Goal: Contribute content: Add original content to the website for others to see

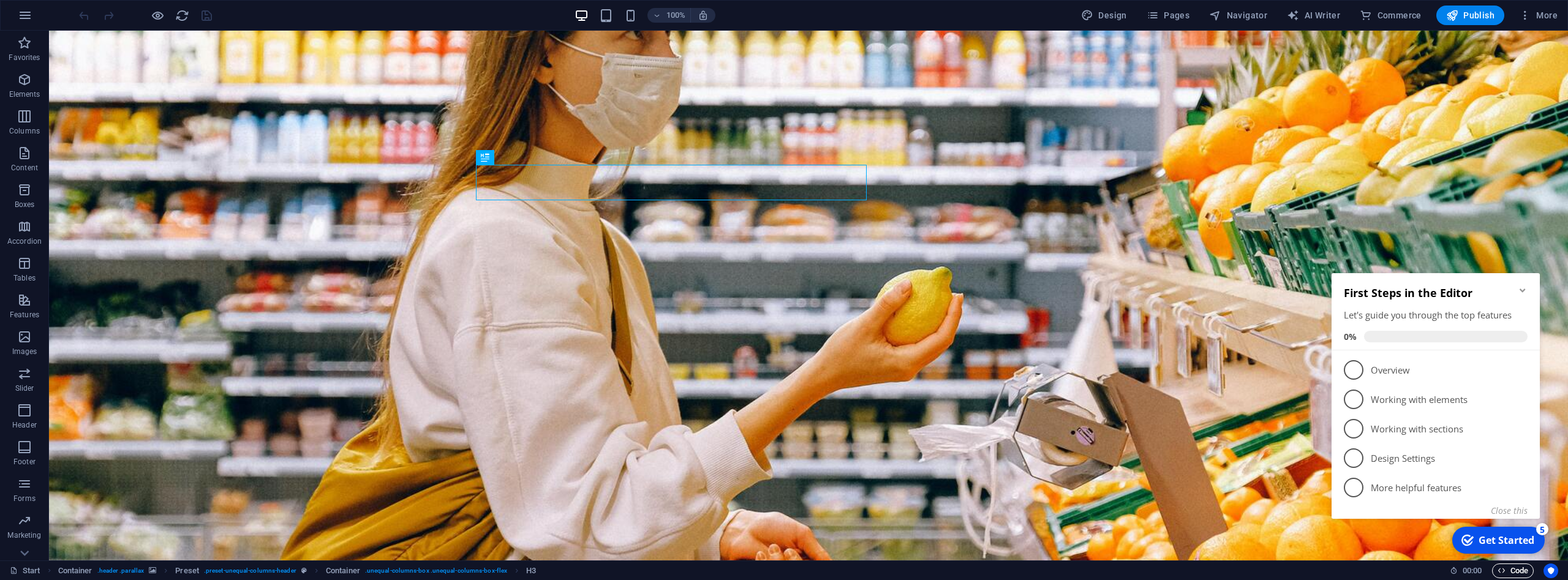
click at [1506, 570] on span "Code" at bounding box center [1513, 570] width 31 height 14
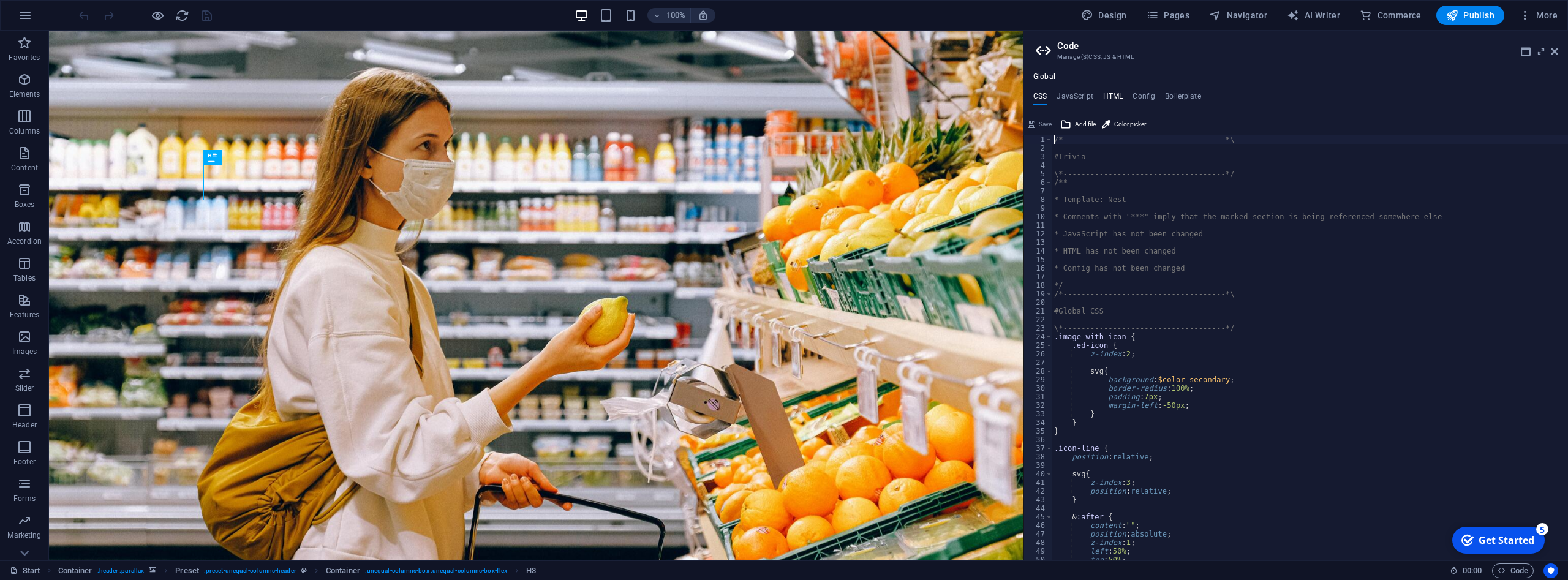
click at [1109, 93] on h4 "HTML" at bounding box center [1113, 99] width 20 height 14
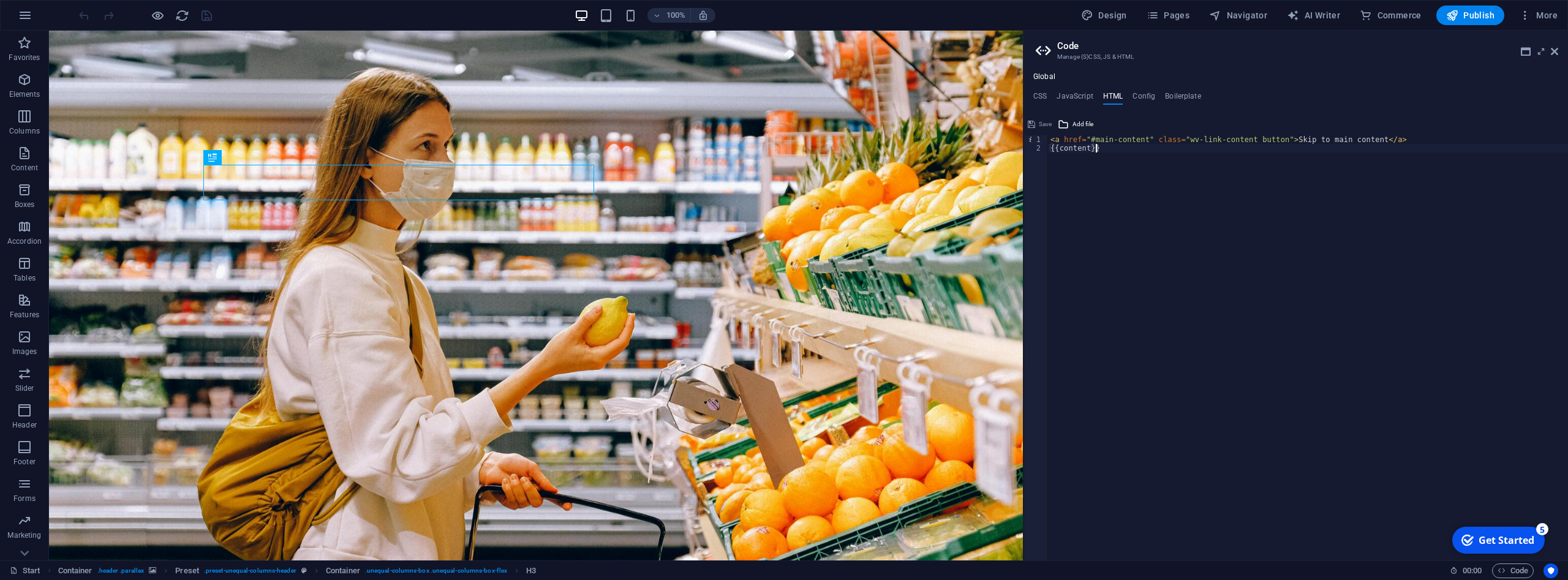
click at [1121, 144] on div "< a href = "#main-content" class = "wv-link-content button" > Skip to main cont…" at bounding box center [1309, 356] width 520 height 442
type textarea "{{content}}"
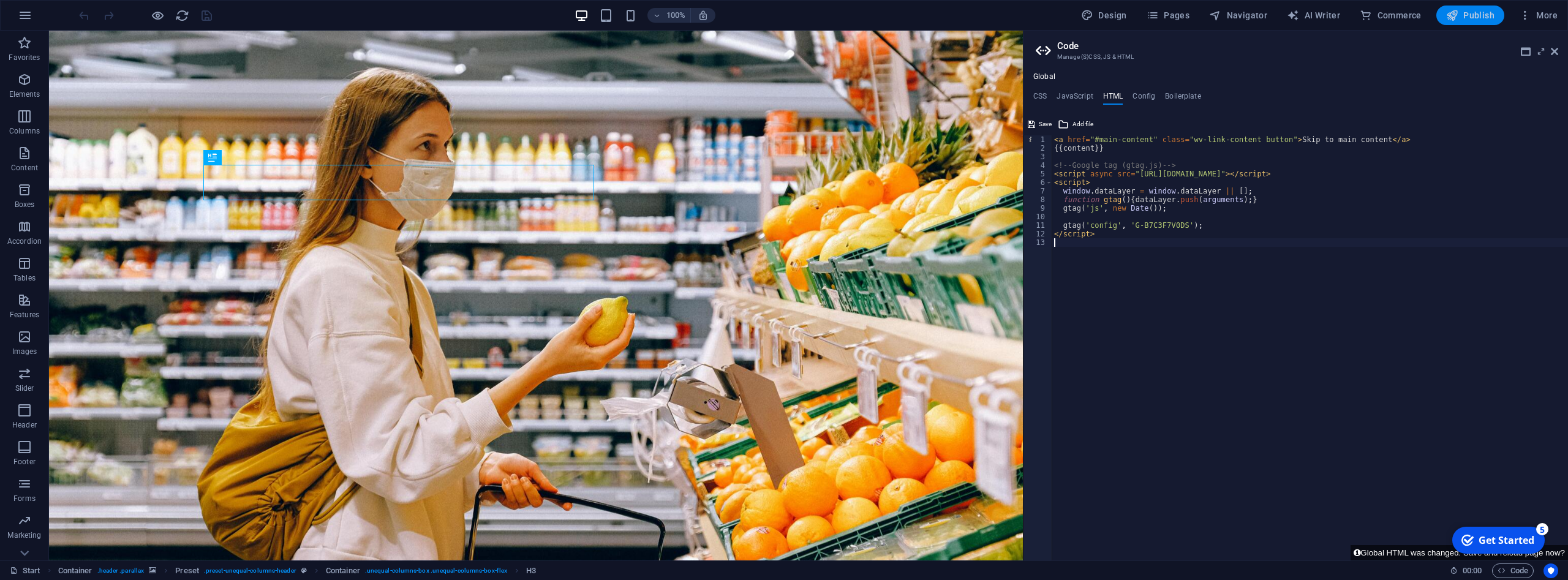
click at [1465, 8] on button "Publish" at bounding box center [1470, 15] width 68 height 19
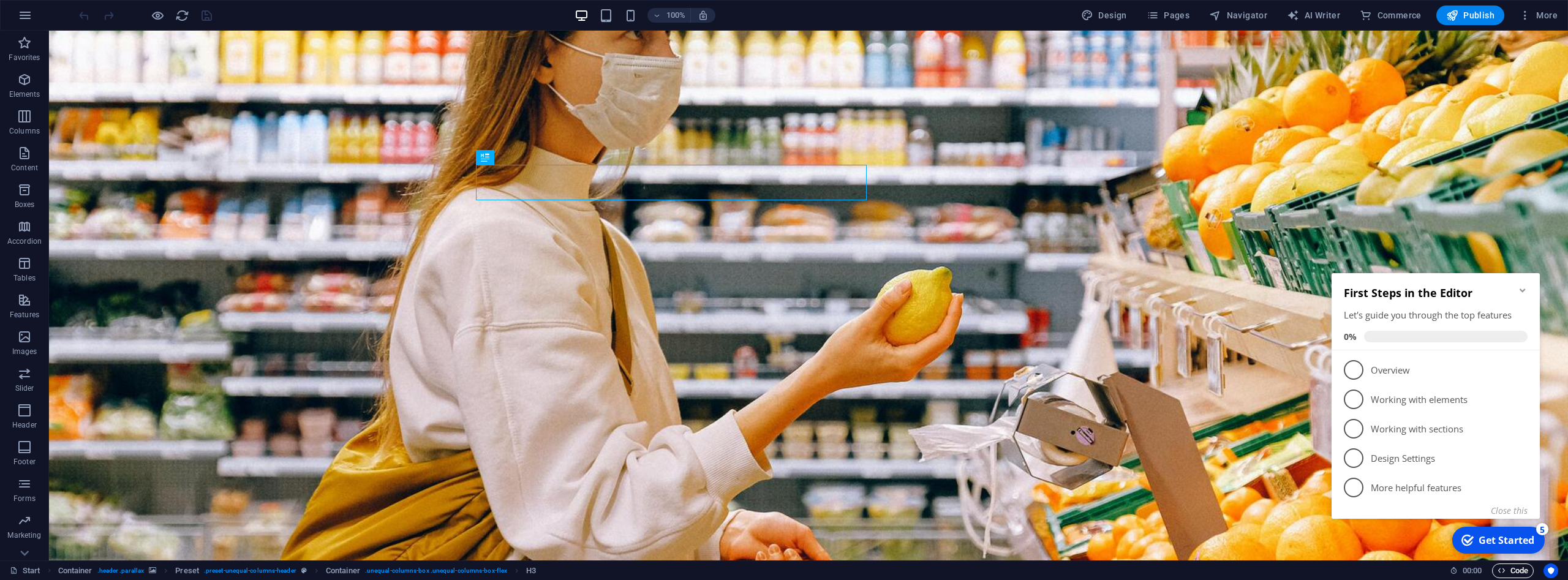
click at [1506, 571] on span "Code" at bounding box center [1513, 570] width 31 height 14
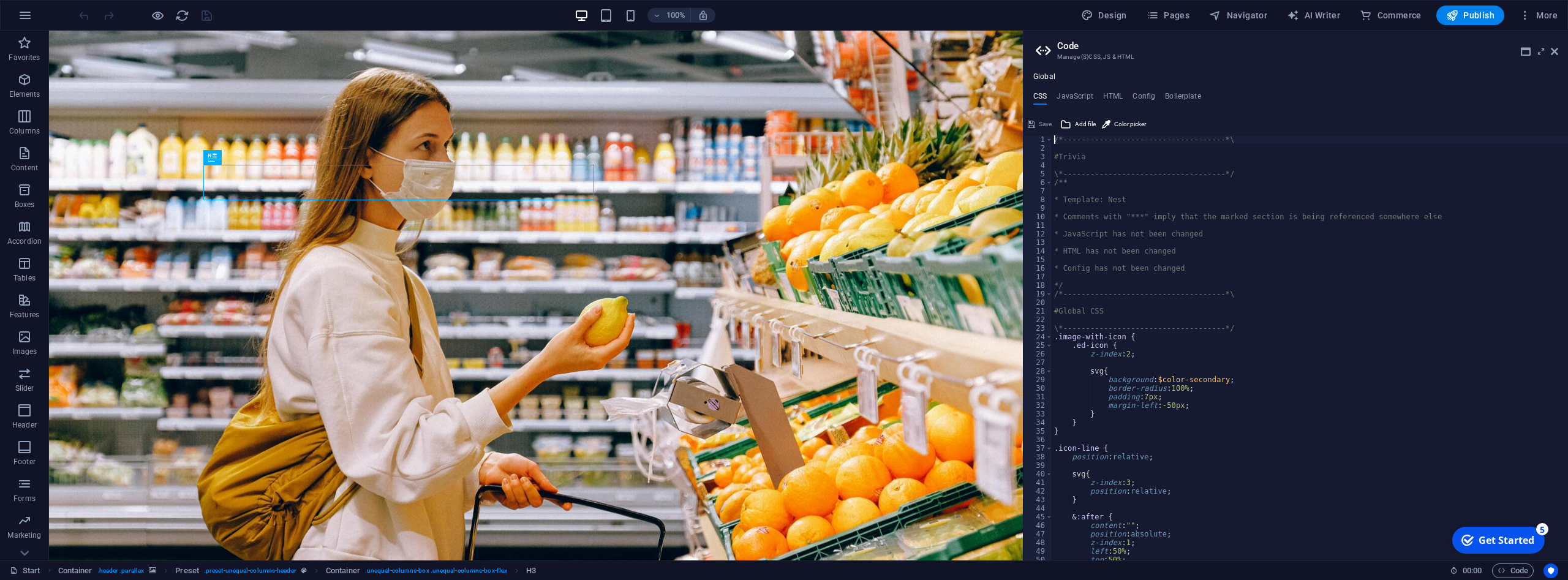
click at [1075, 91] on div "Global CSS JavaScript HTML Config Boilerplate /*-------------------------------…" at bounding box center [1295, 316] width 545 height 488
click at [1073, 95] on h4 "JavaScript" at bounding box center [1074, 99] width 36 height 14
type textarea "/* JS for preset "Filter gallery" */"
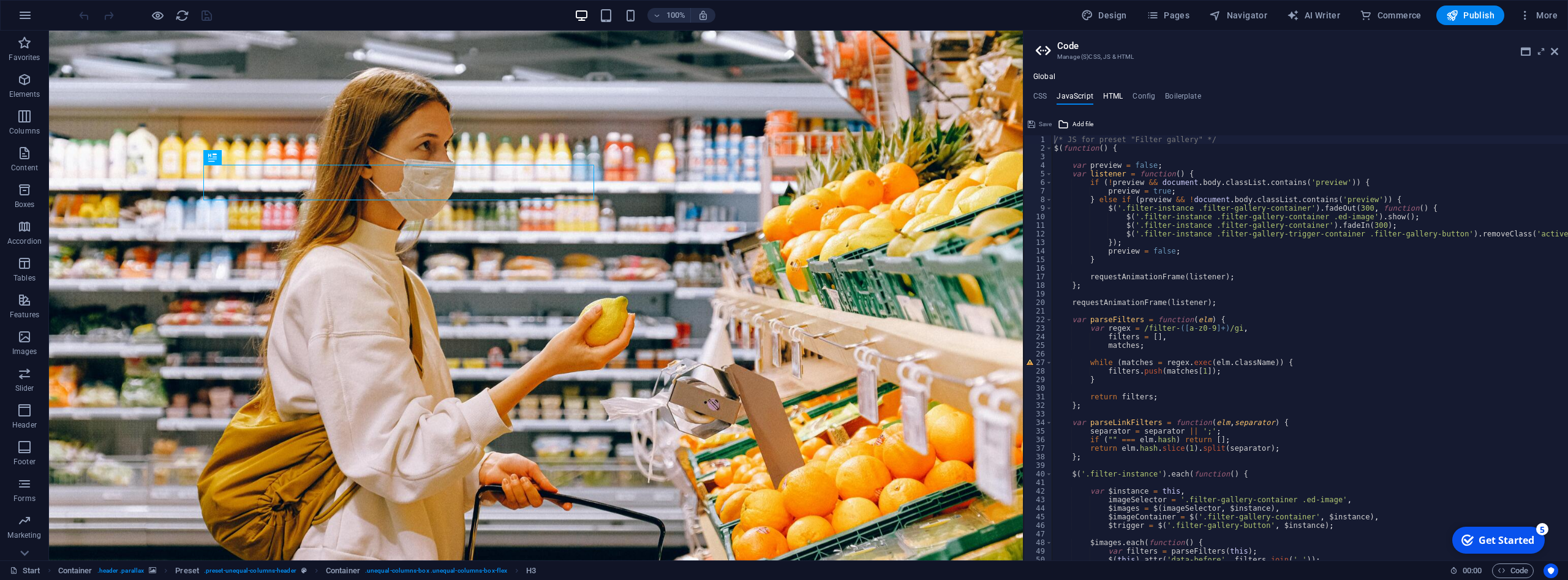
click at [1113, 100] on h4 "HTML" at bounding box center [1113, 99] width 20 height 14
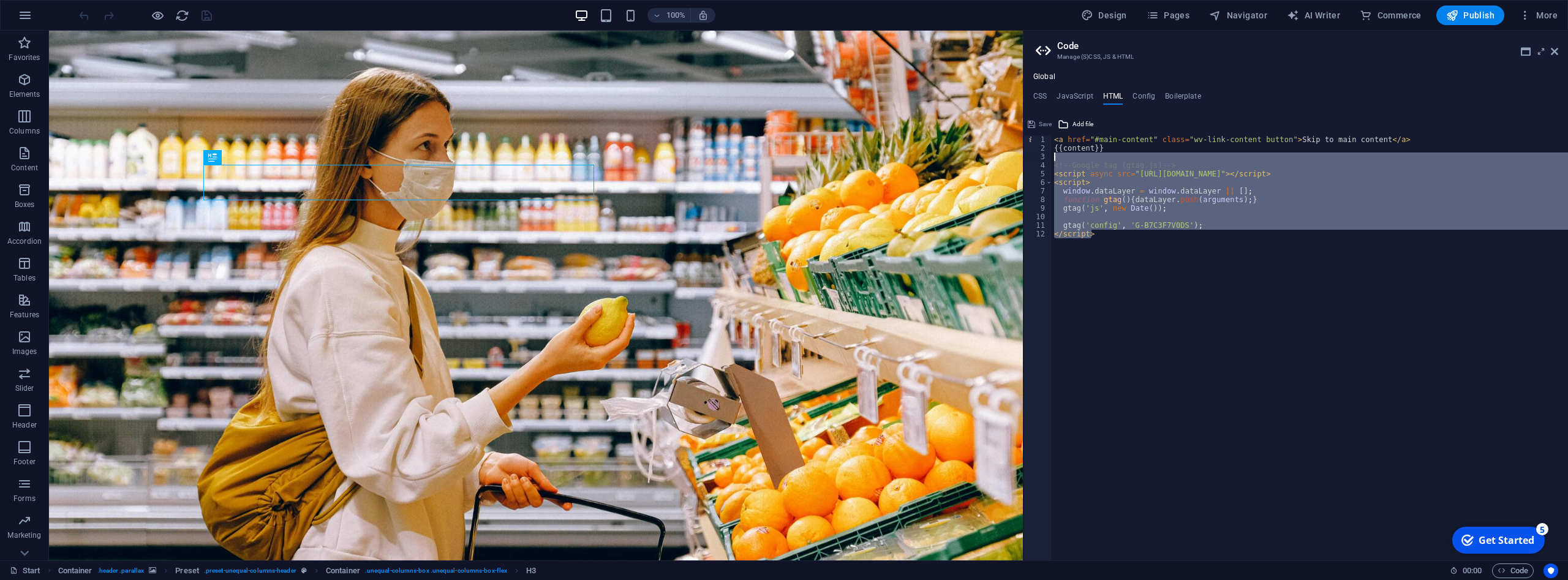
drag, startPoint x: 1106, startPoint y: 239, endPoint x: 971, endPoint y: 127, distance: 175.4
click at [1051, 160] on div "< a href = "#main-content" class = "wv-link-content button" > Skip to main cont…" at bounding box center [1310, 347] width 517 height 424
type textarea "<!-- Google tag (gtag.js) -->"
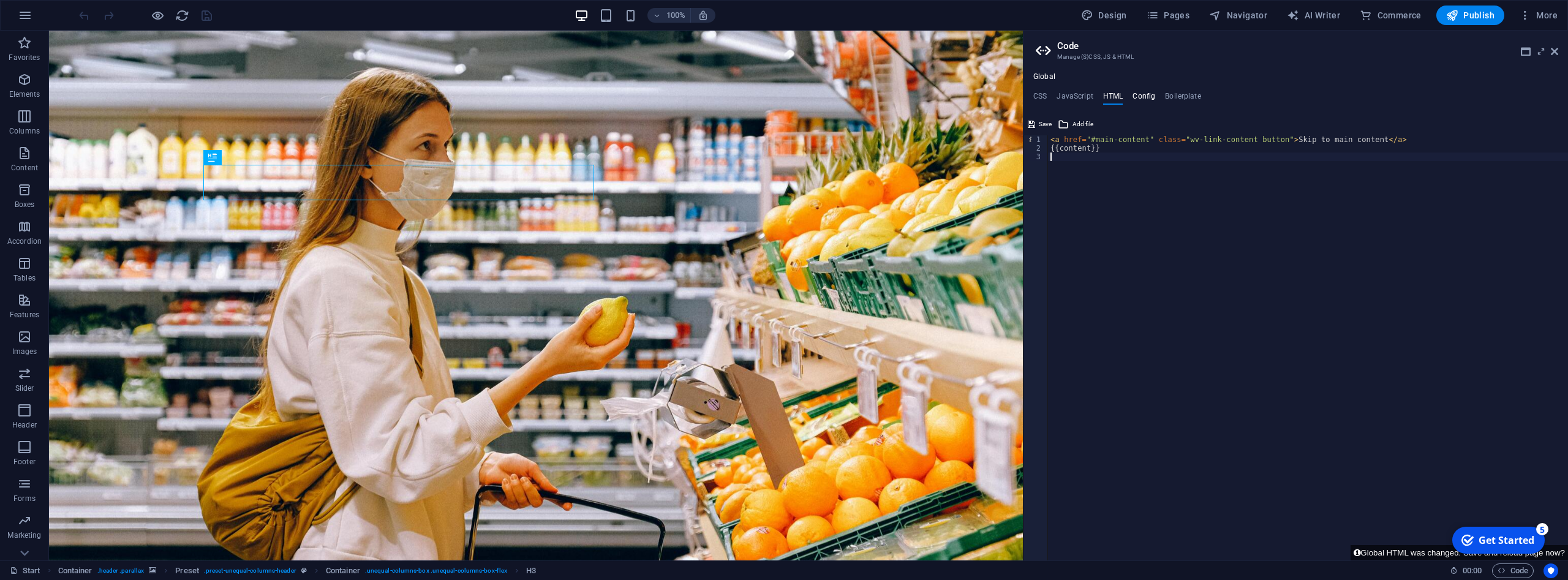
click at [1144, 103] on h4 "Config" at bounding box center [1143, 99] width 22 height 14
type textarea "$color-background: #ffffff;"
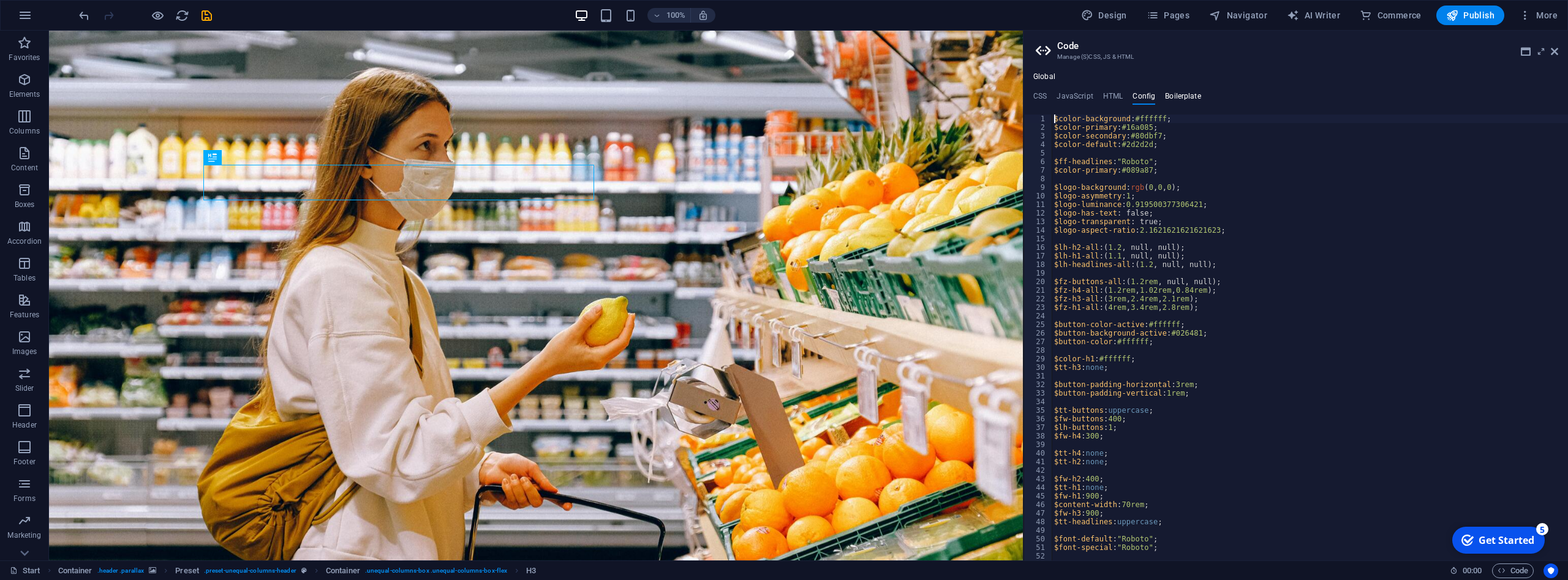
click at [1190, 96] on h4 "Boilerplate" at bounding box center [1183, 99] width 36 height 14
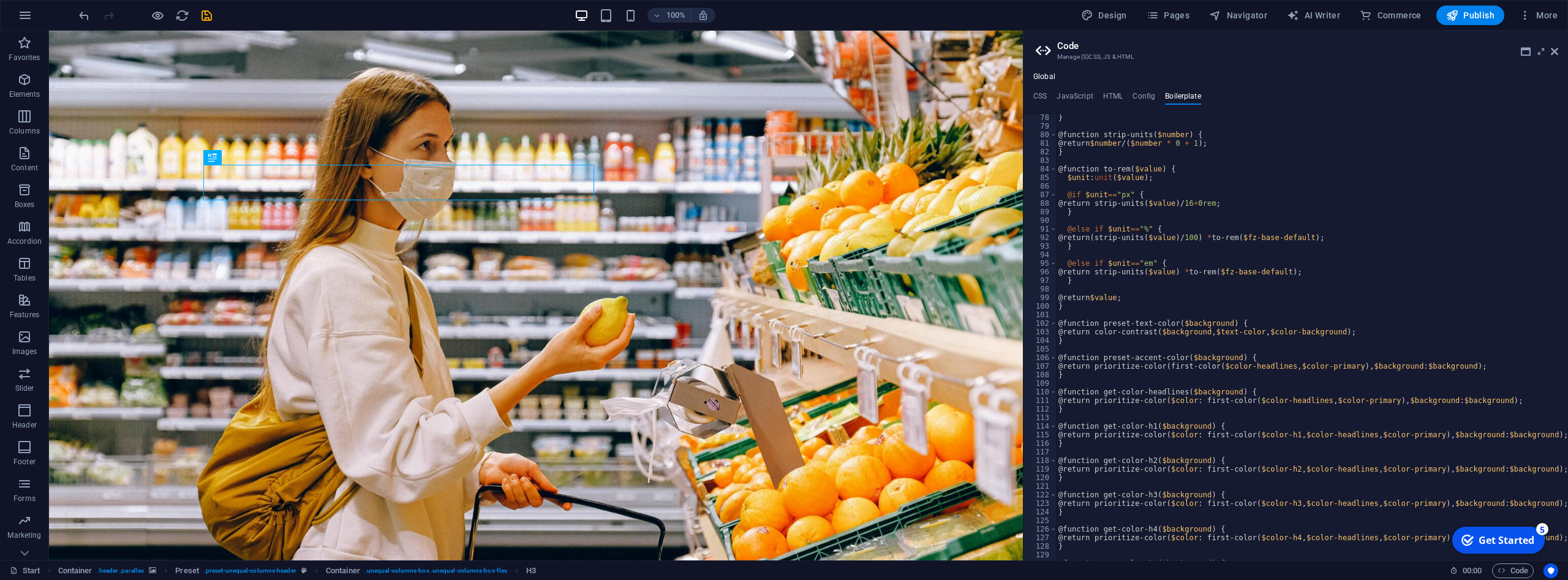
scroll to position [375, 0]
click at [1108, 55] on h3 "Manage (S)CSS, JS & HTML" at bounding box center [1295, 56] width 477 height 11
click at [1111, 96] on h4 "HTML" at bounding box center [1113, 99] width 20 height 14
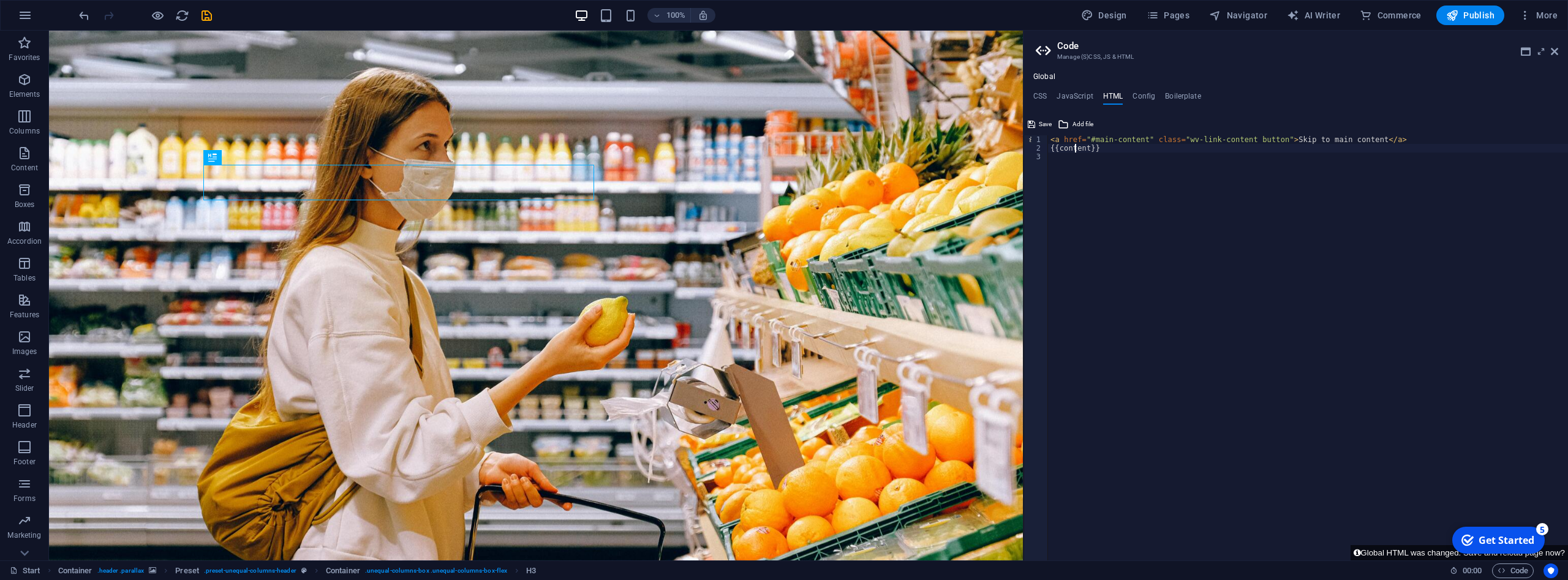
click at [1074, 148] on div "< a href = "#main-content" class = "wv-link-content button" > Skip to main cont…" at bounding box center [1309, 356] width 520 height 442
type textarea "{{content}}"
click at [1147, 94] on h4 "Config" at bounding box center [1143, 99] width 22 height 14
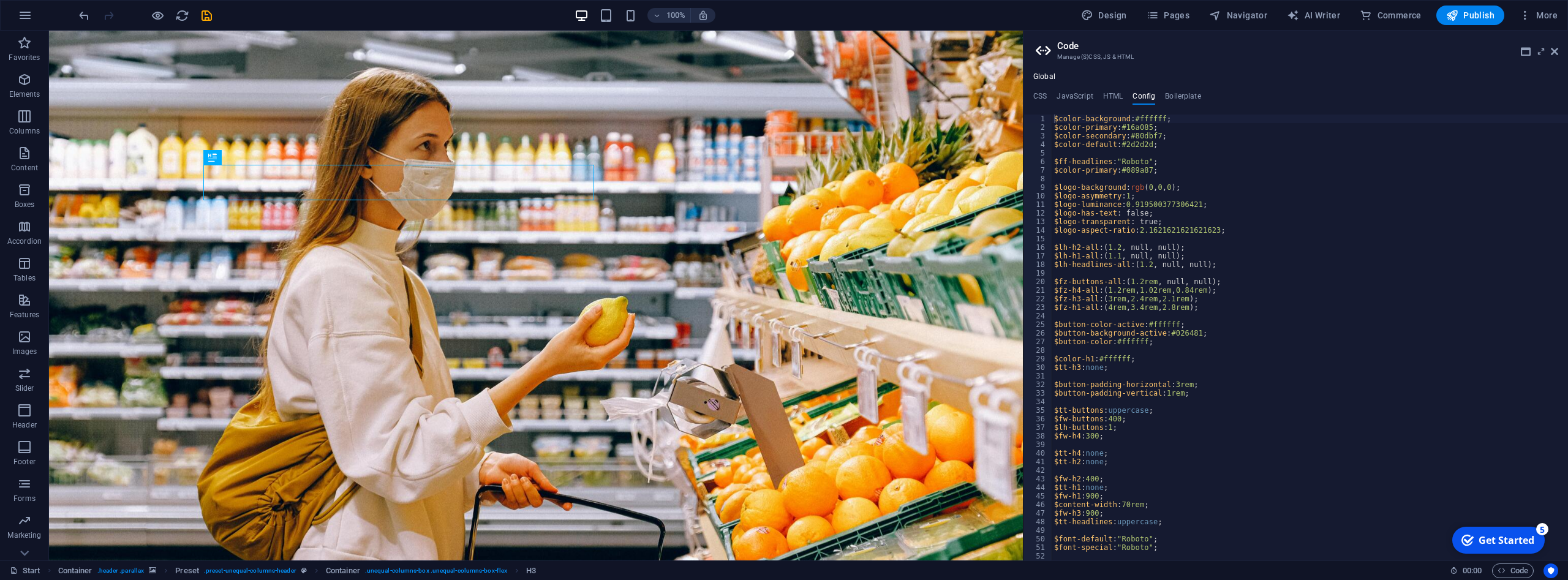
click at [1100, 91] on div "Global CSS JavaScript HTML Config Boilerplate /*-------------------------------…" at bounding box center [1295, 316] width 545 height 488
click at [1106, 91] on div "Global CSS JavaScript HTML Config Boilerplate /*-------------------------------…" at bounding box center [1295, 316] width 545 height 488
click at [1110, 96] on h4 "HTML" at bounding box center [1113, 99] width 20 height 14
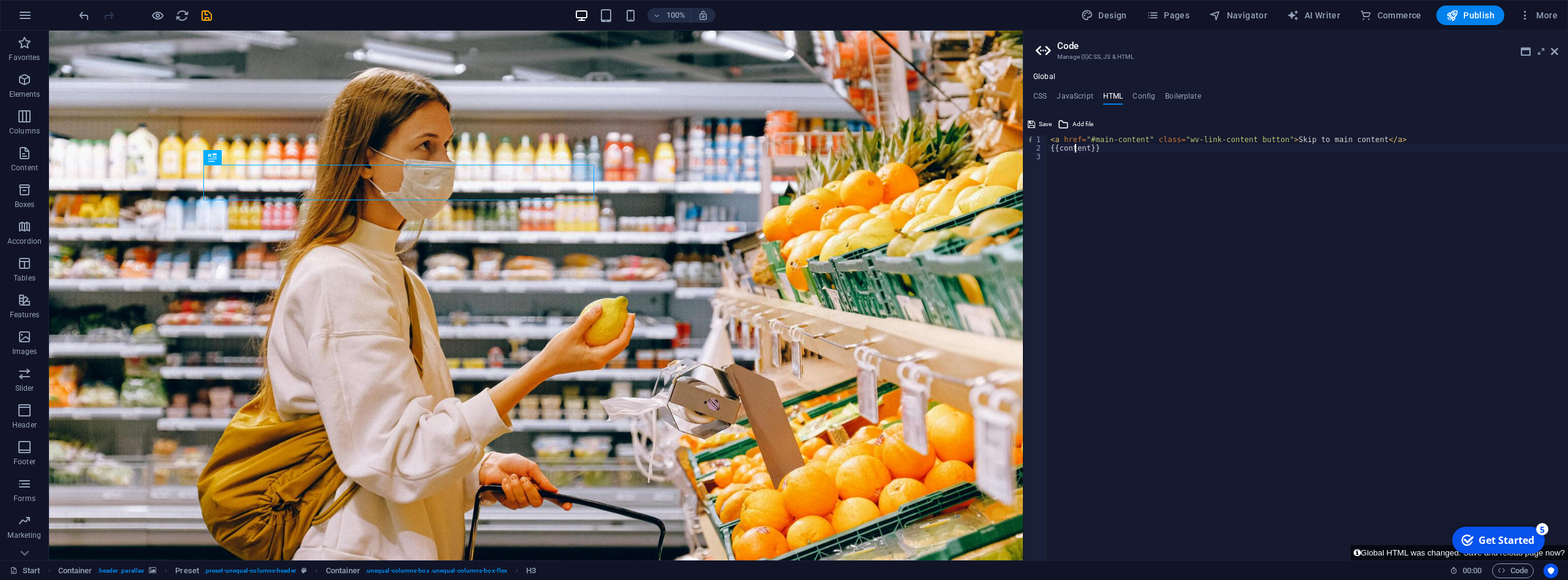
click at [1109, 158] on div "< a href = "#main-content" class = "wv-link-content button" > Skip to main cont…" at bounding box center [1309, 356] width 520 height 442
click at [1416, 553] on button "Global HTML was changed. Save and reload page now?" at bounding box center [1459, 553] width 218 height 15
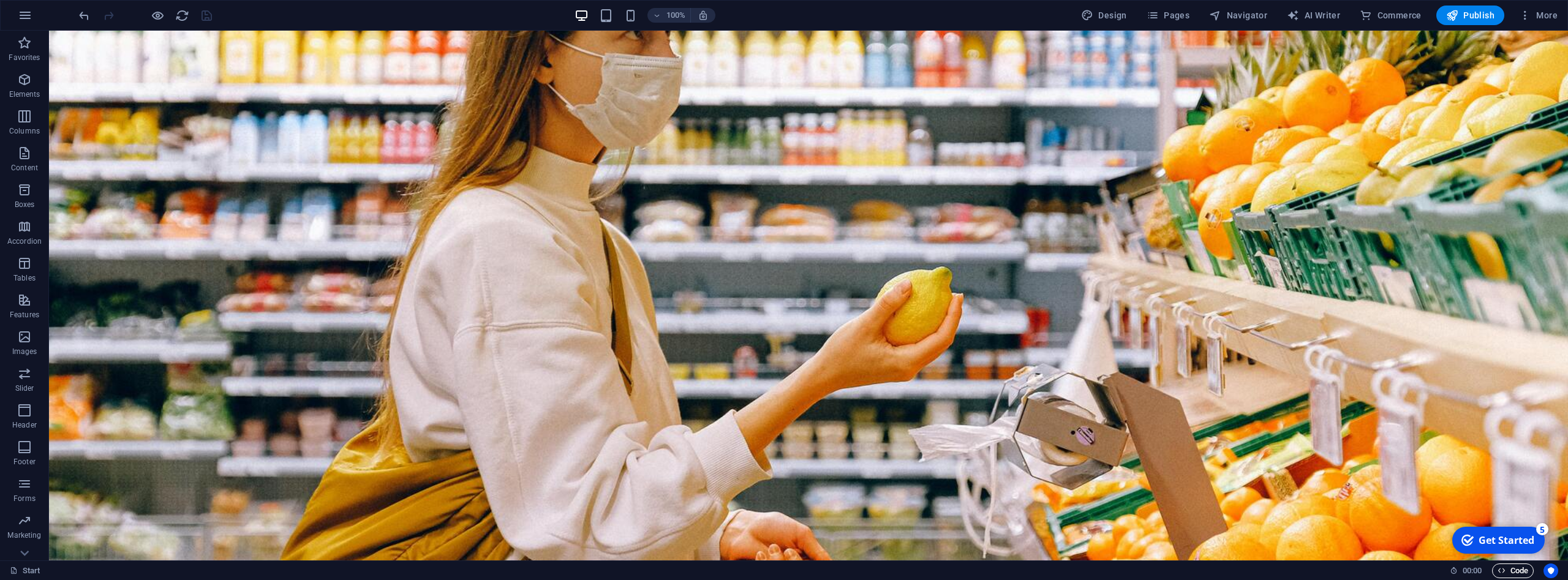
click at [1519, 571] on span "Code" at bounding box center [1513, 570] width 31 height 14
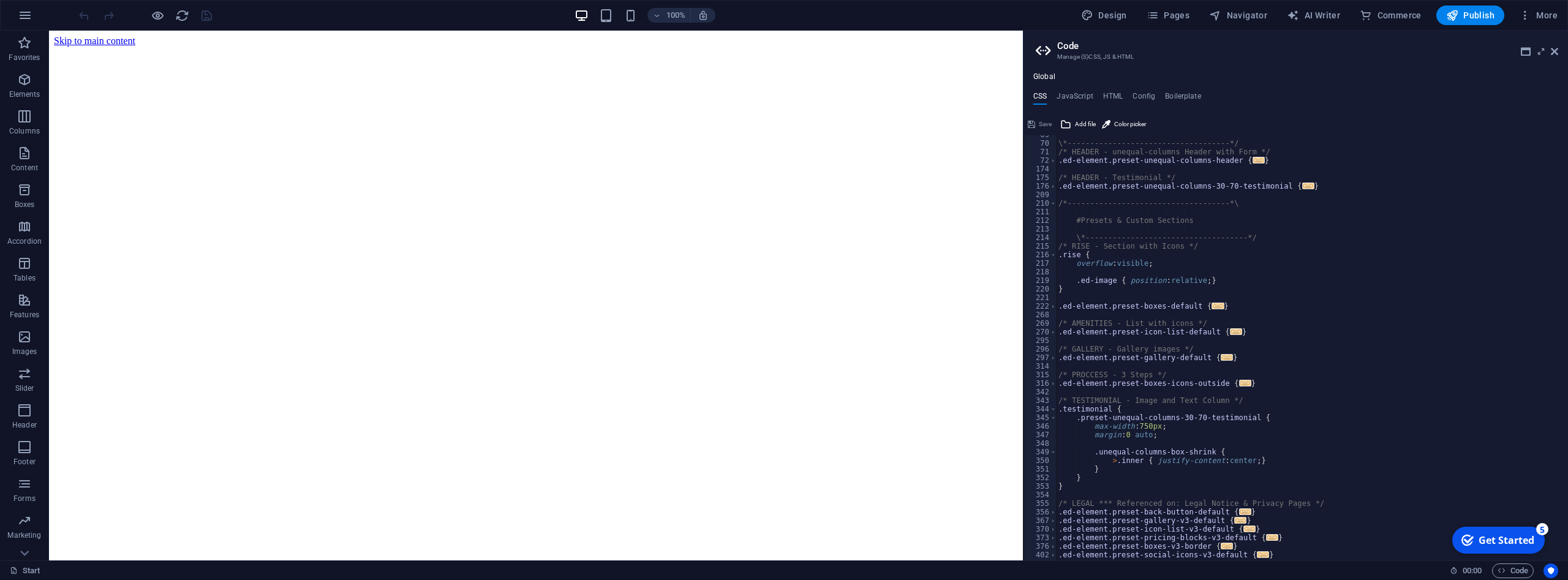
scroll to position [603, 0]
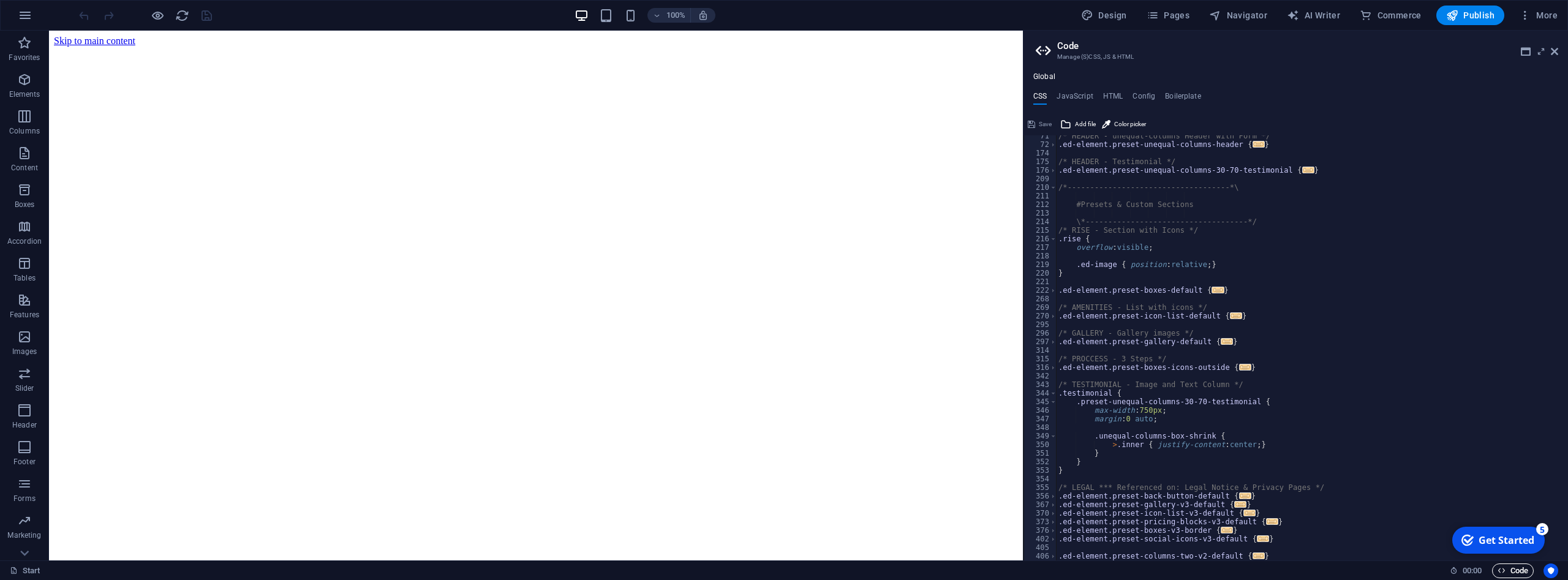
click at [1506, 564] on span "Code" at bounding box center [1513, 570] width 31 height 14
click at [1113, 100] on h4 "HTML" at bounding box center [1113, 99] width 20 height 14
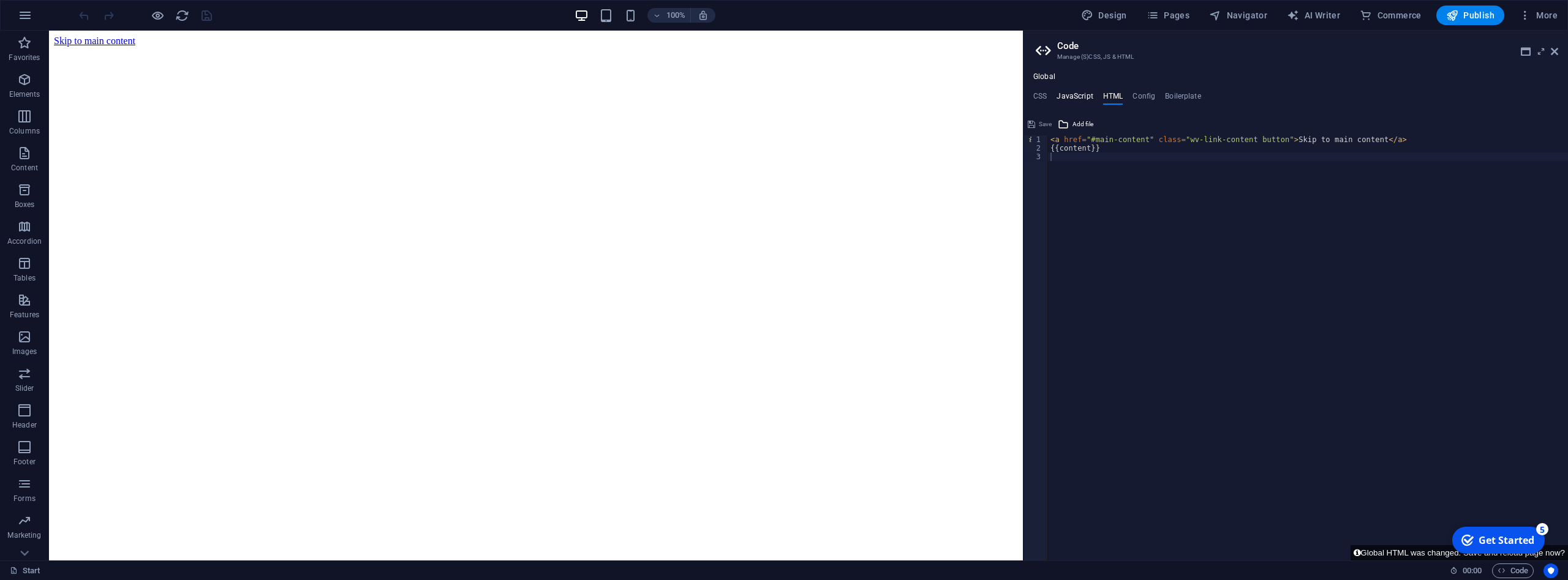
click at [1082, 100] on h4 "JavaScript" at bounding box center [1074, 99] width 36 height 14
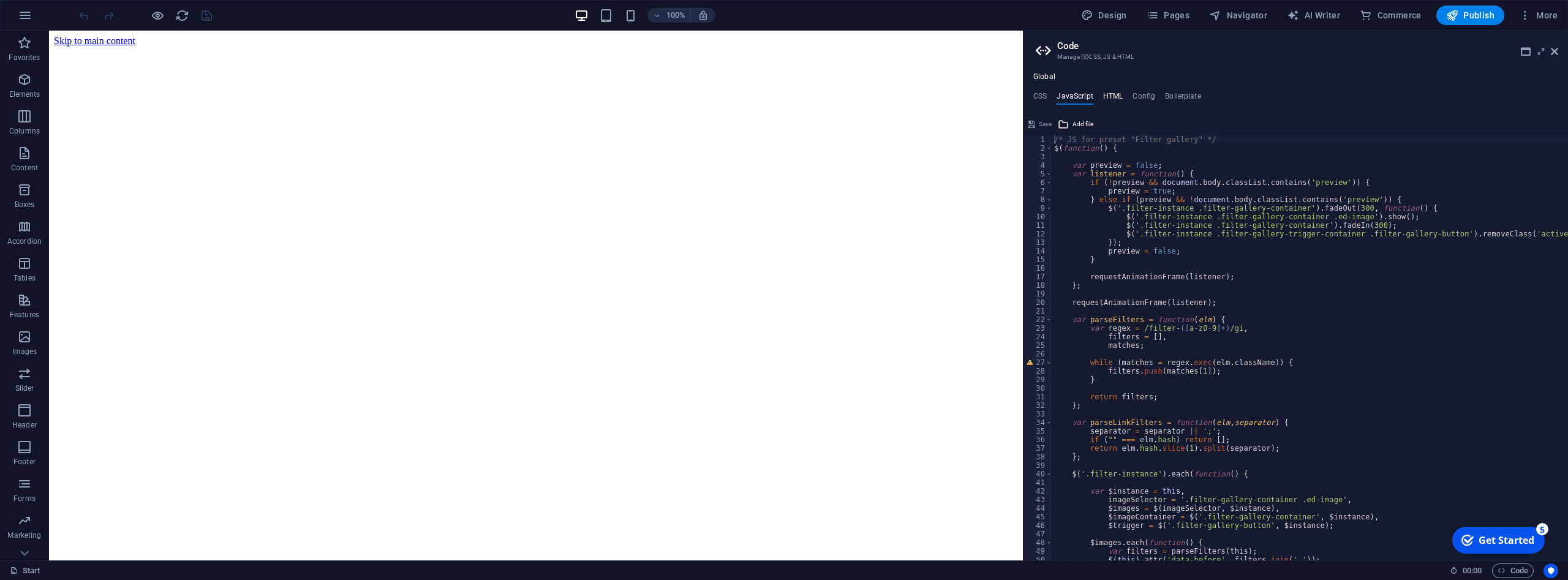
click at [1113, 96] on h4 "HTML" at bounding box center [1113, 99] width 20 height 14
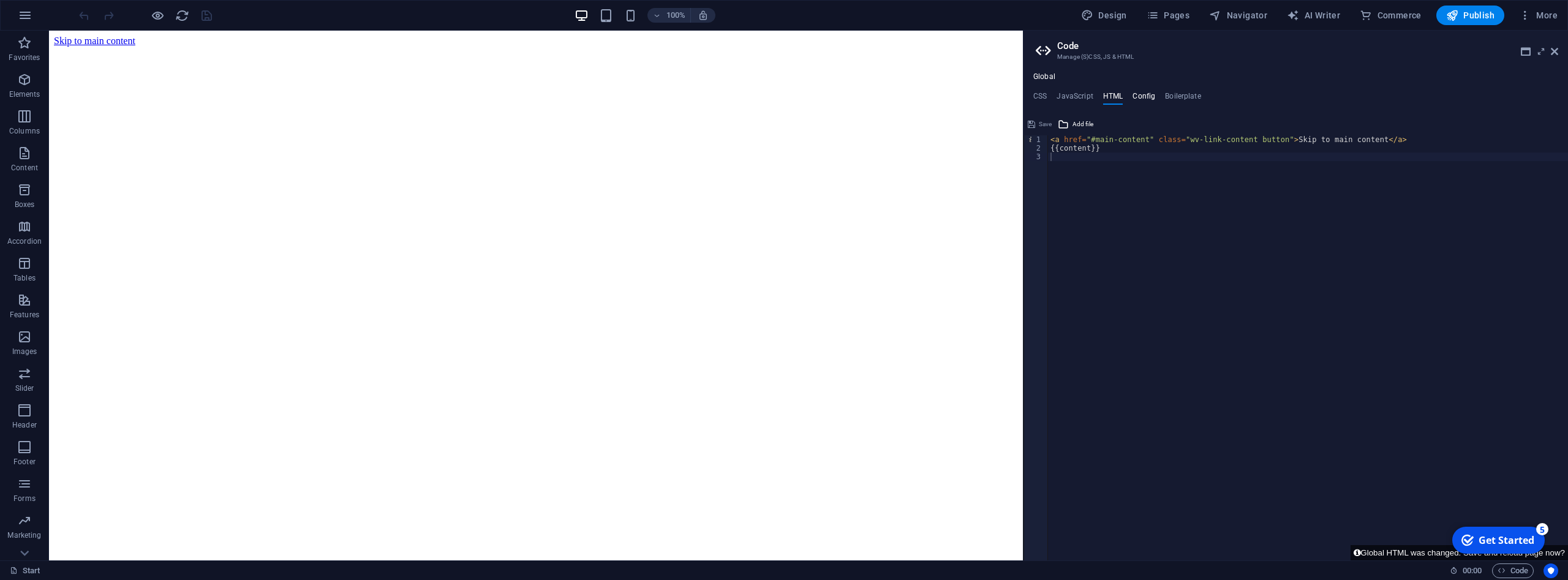
click at [1148, 101] on h4 "Config" at bounding box center [1143, 99] width 22 height 14
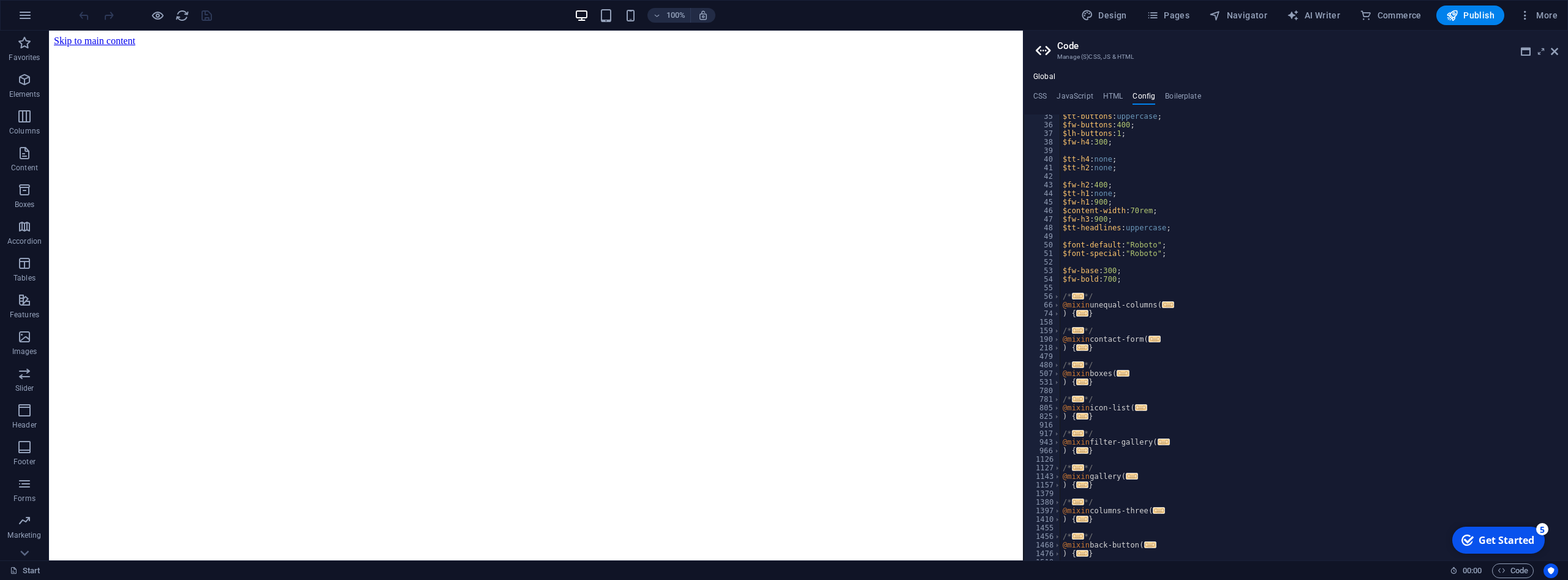
scroll to position [367, 0]
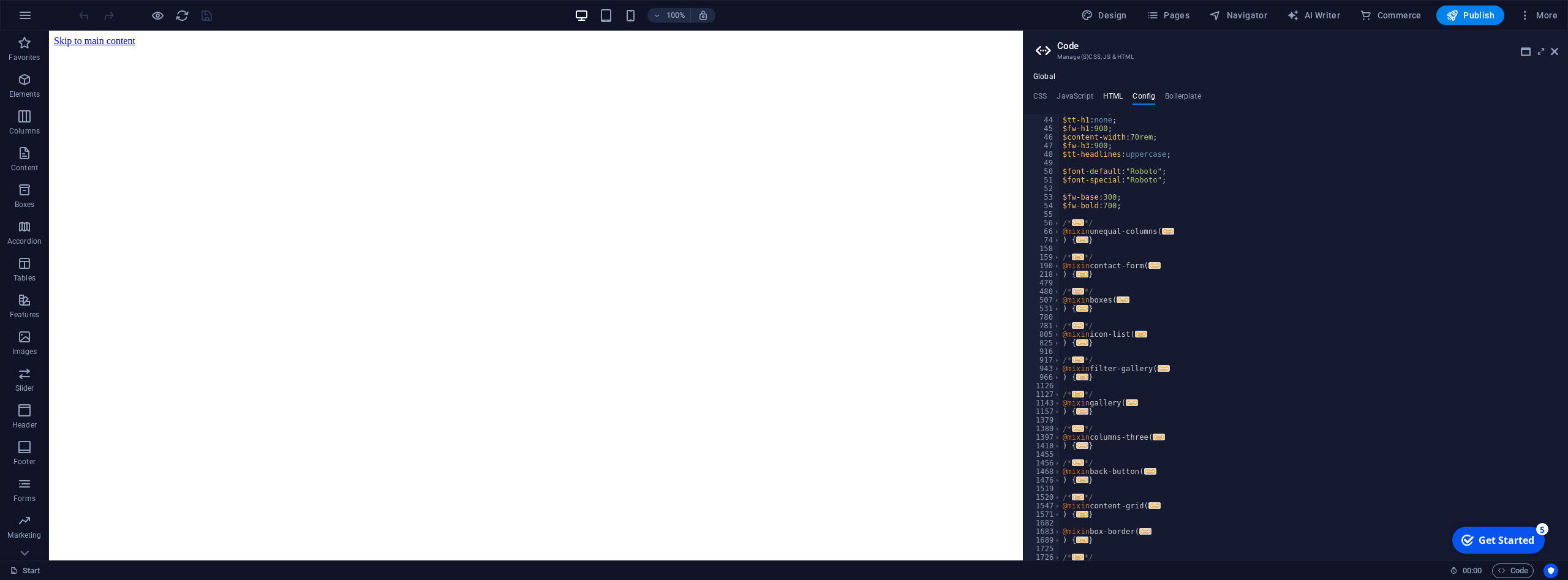
click at [1109, 95] on h4 "HTML" at bounding box center [1113, 99] width 20 height 14
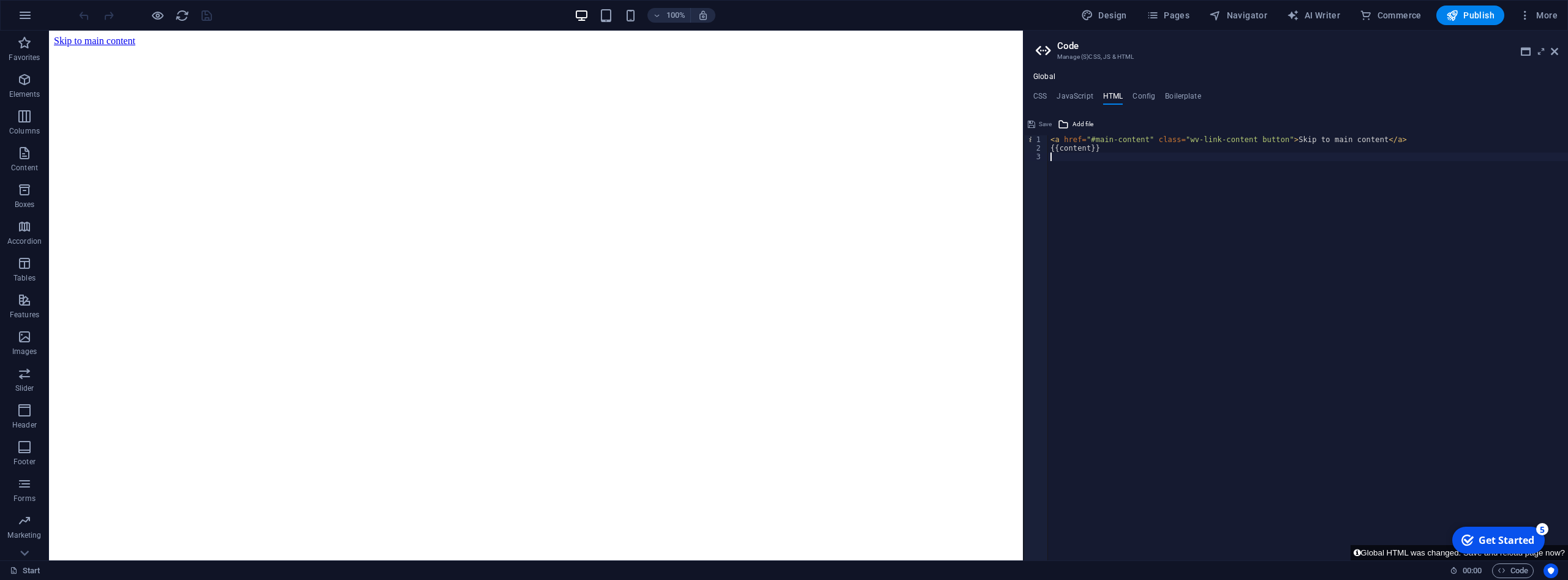
click at [1088, 53] on h3 "Manage (S)CSS, JS & HTML" at bounding box center [1295, 56] width 477 height 11
click at [1073, 153] on div "< a href = "#main-content" class = "wv-link-content button" > Skip to main cont…" at bounding box center [1309, 356] width 520 height 442
click at [1382, 136] on div "< a href = "#main-content" class = "wv-link-content button" > Skip to main cont…" at bounding box center [1309, 356] width 520 height 442
type textarea "<a href="#main-content" class="wv-link-content button">Skip to main content</a>"
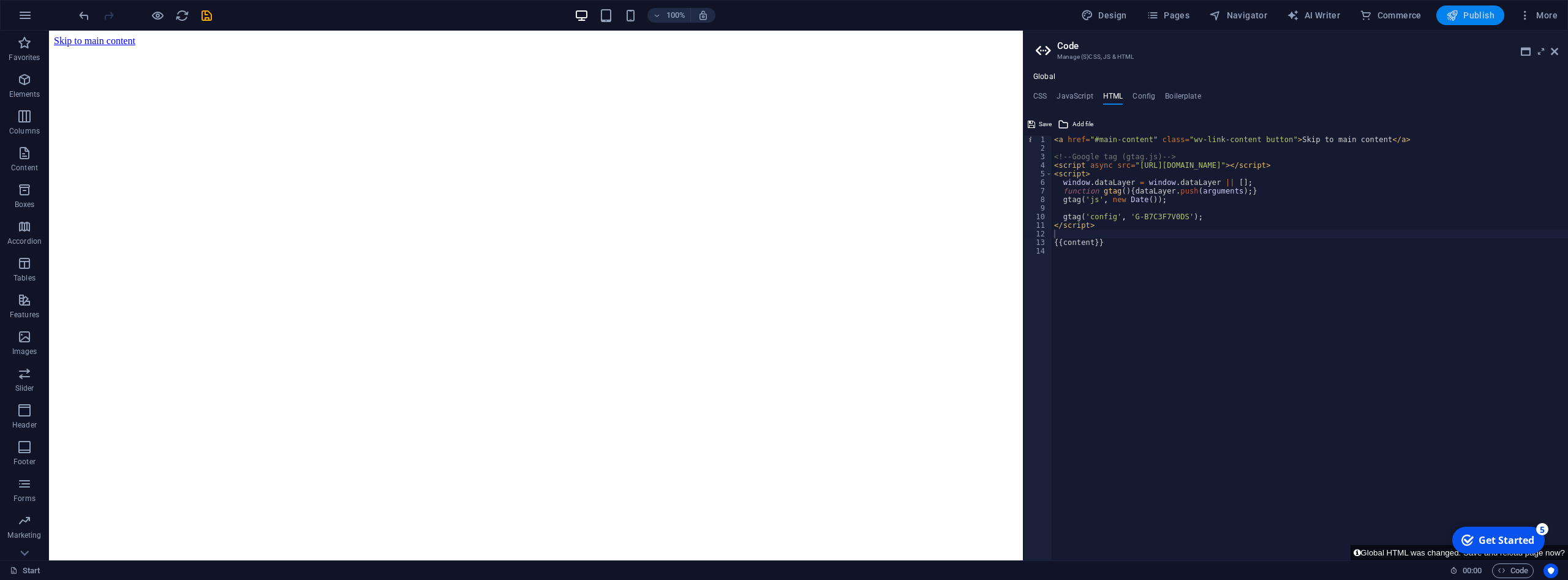
click at [1469, 14] on span "Publish" at bounding box center [1470, 14] width 48 height 13
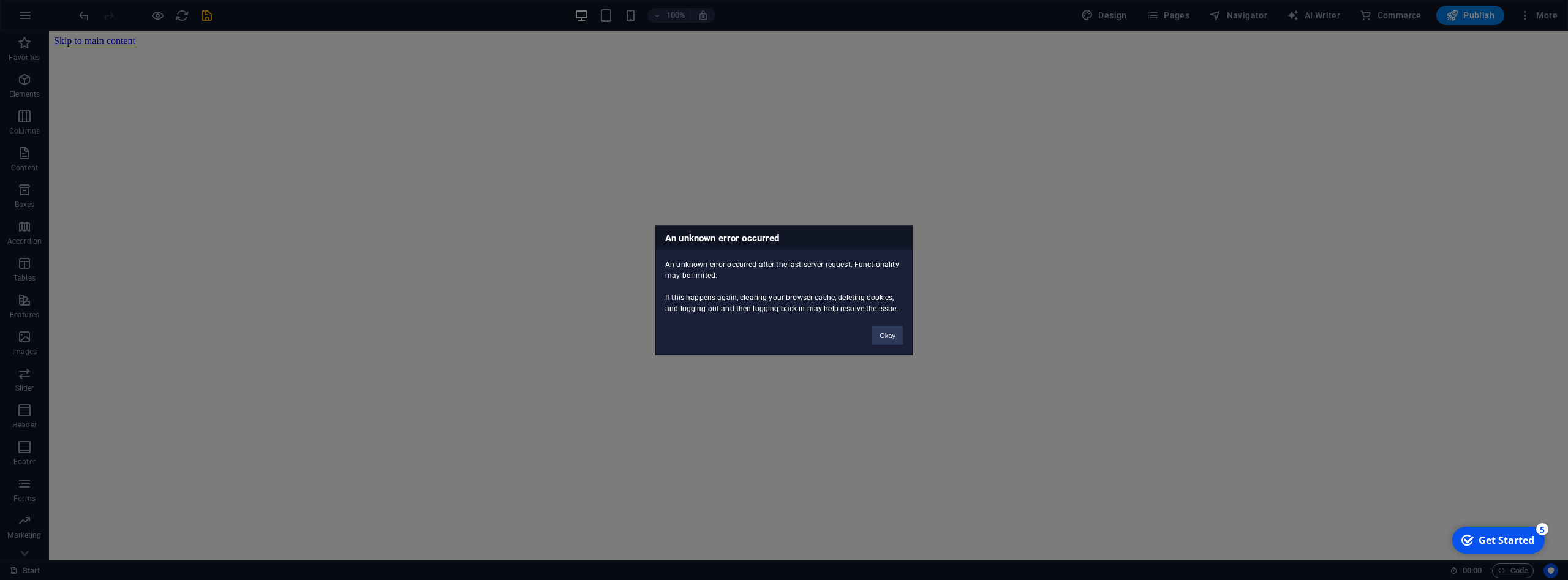
click at [885, 316] on body "cliente.hospeda.io Start Favorites Elements Columns Content Boxes Accordion Tab…" at bounding box center [784, 290] width 1568 height 580
click at [876, 337] on button "Okay" at bounding box center [888, 334] width 31 height 18
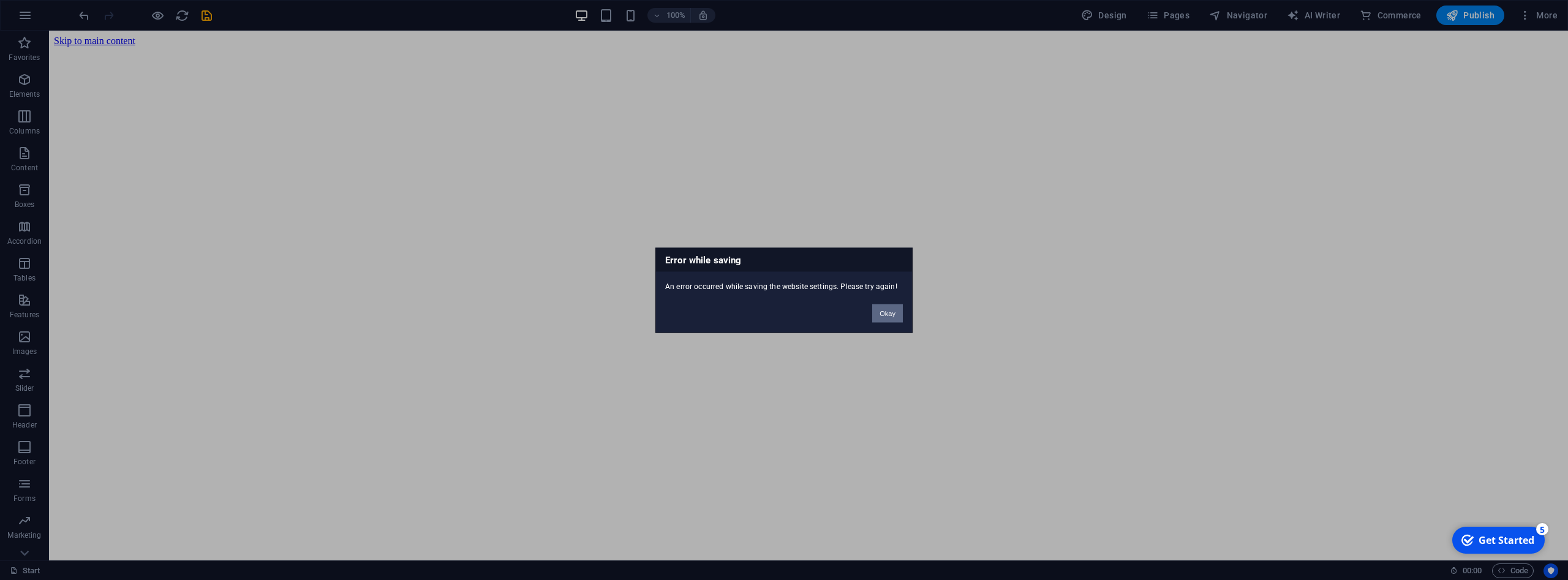
click at [886, 317] on button "Okay" at bounding box center [888, 312] width 31 height 18
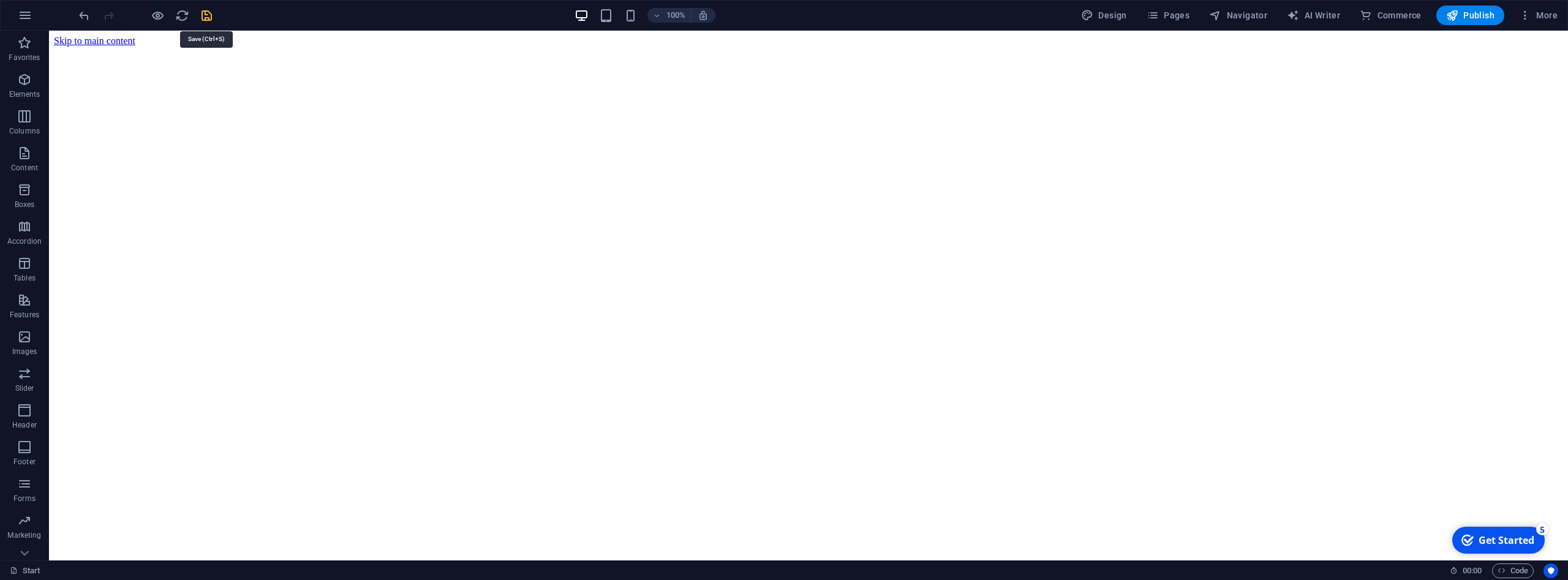
click at [207, 14] on icon "save" at bounding box center [206, 15] width 15 height 14
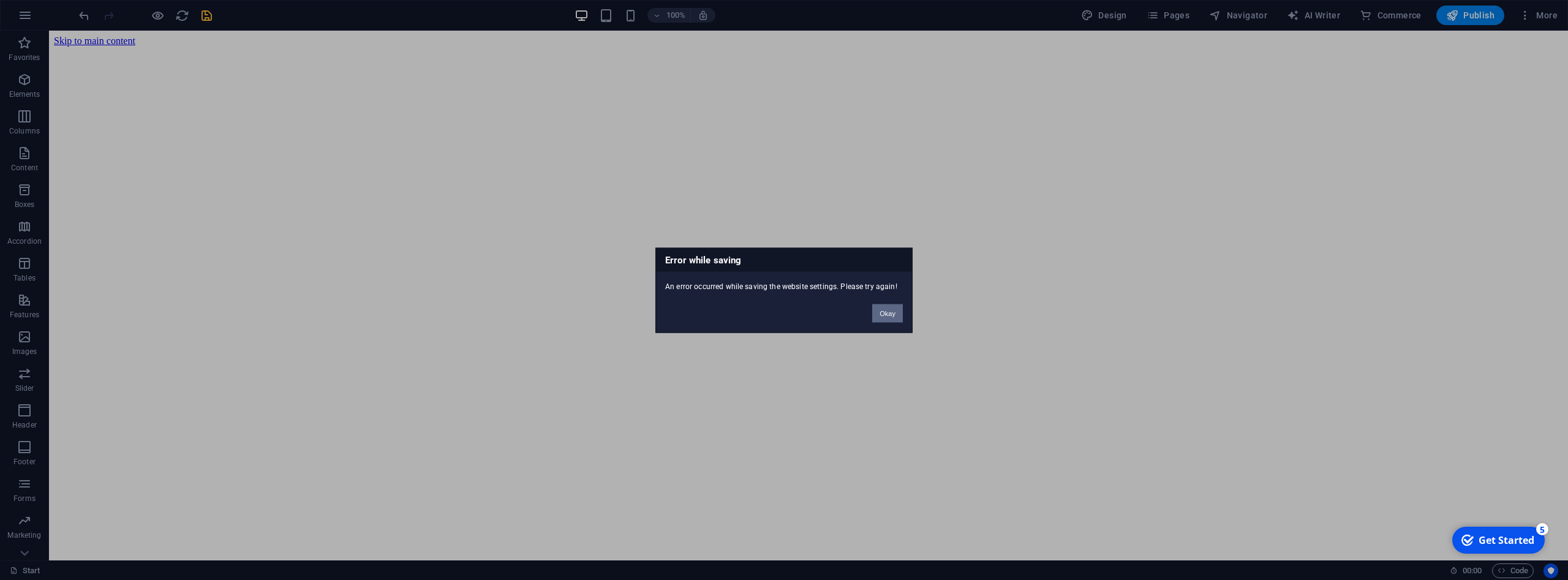
click at [889, 318] on button "Okay" at bounding box center [888, 312] width 31 height 18
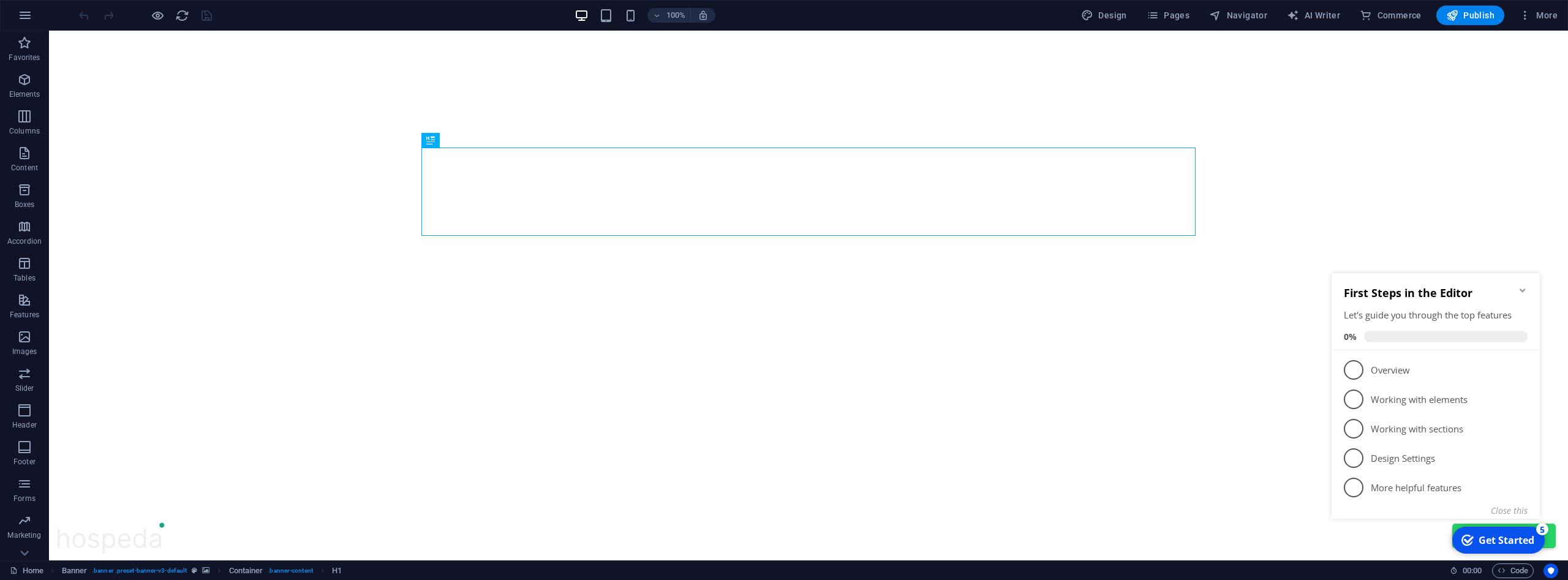
click at [1524, 290] on icon "Minimize checklist" at bounding box center [1523, 290] width 6 height 4
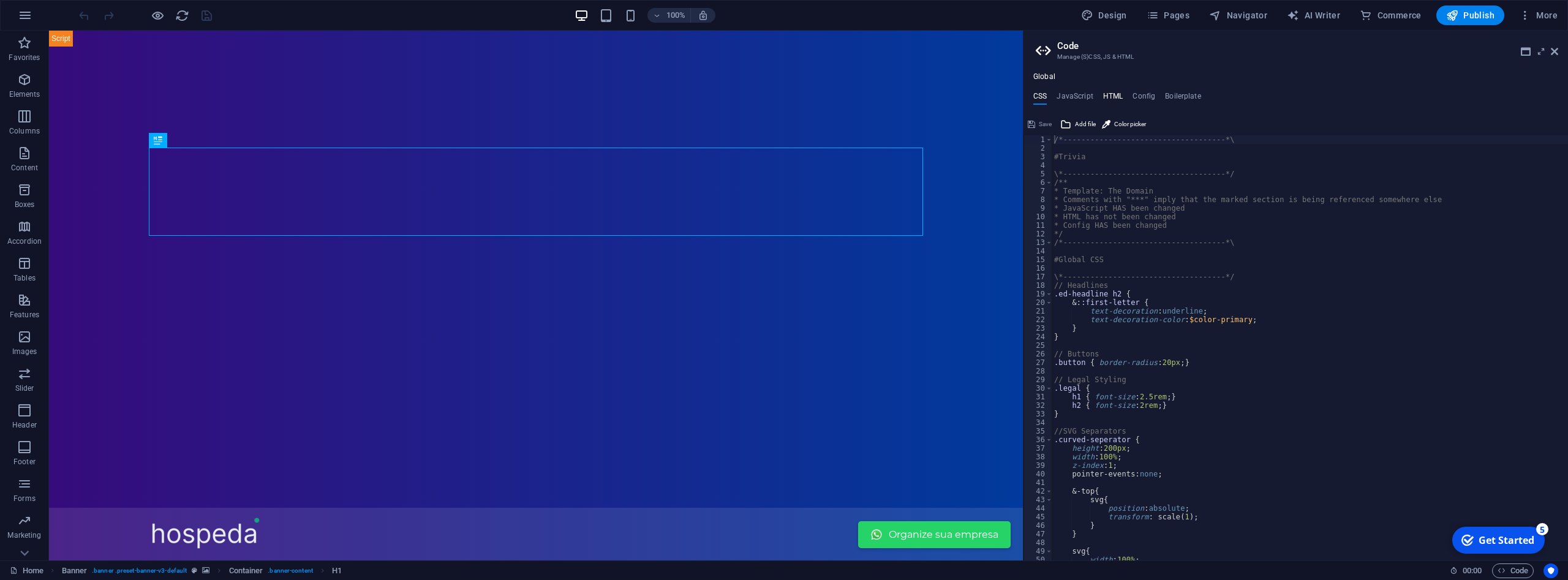
type textarea "<!DOCTYPE html>"
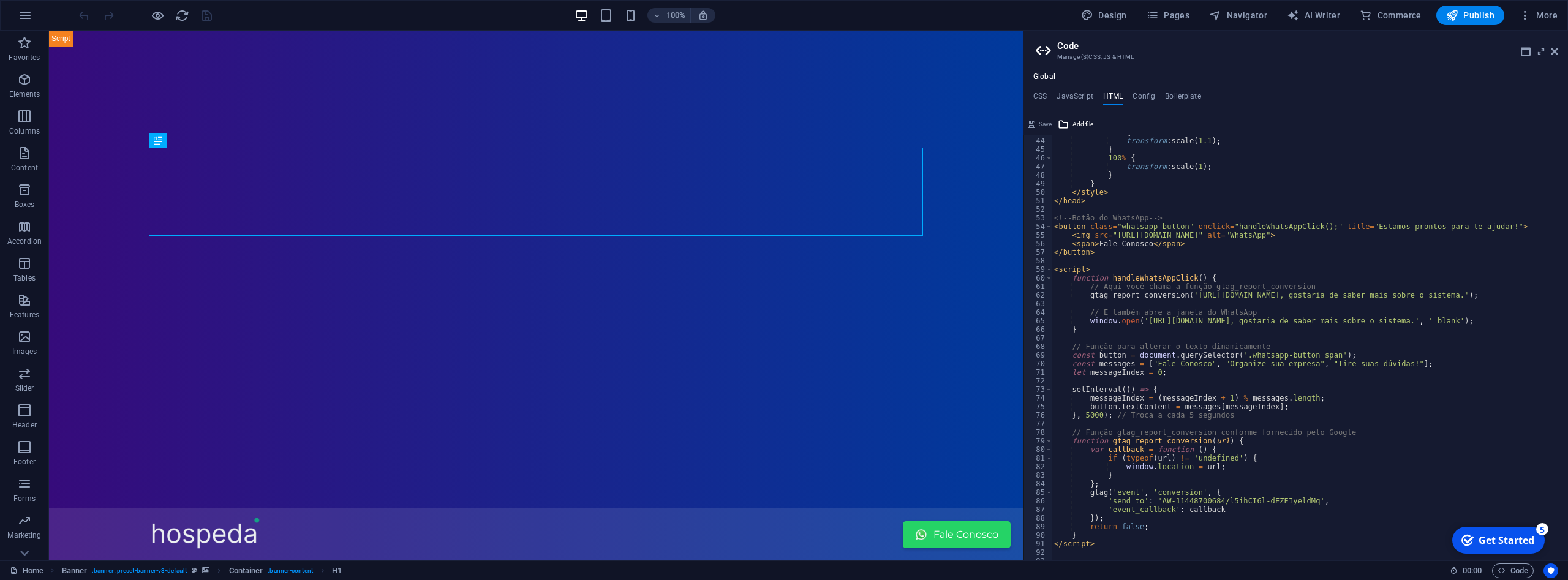
scroll to position [381, 0]
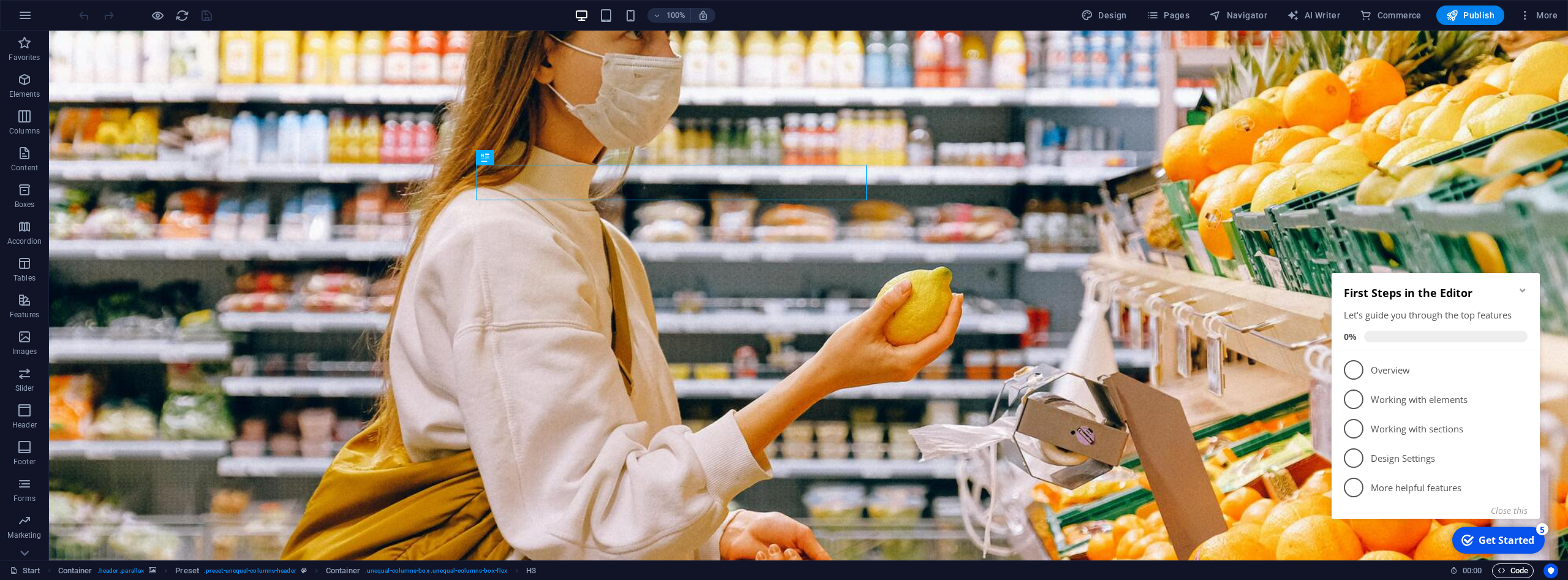
click at [1495, 566] on button "Code" at bounding box center [1513, 570] width 42 height 14
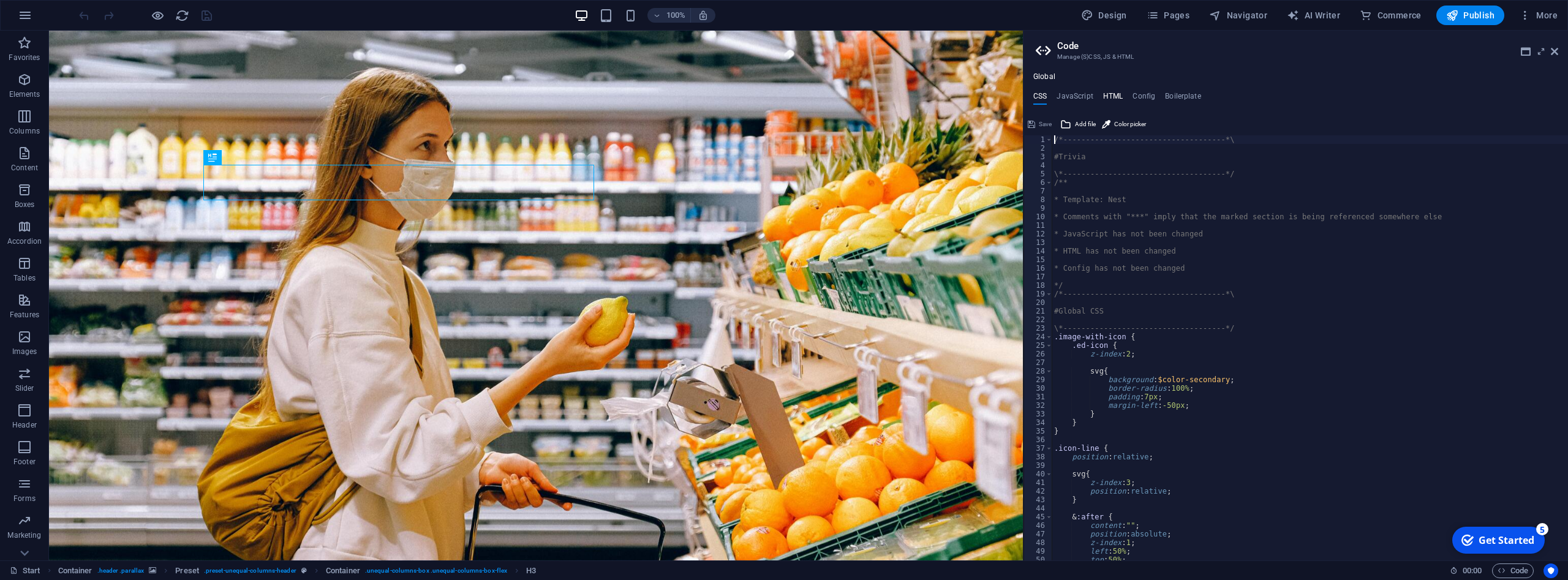
click at [1119, 92] on h4 "HTML" at bounding box center [1113, 99] width 20 height 14
type textarea "<a href="#main-content" class="wv-link-content button">Skip to main content</a>"
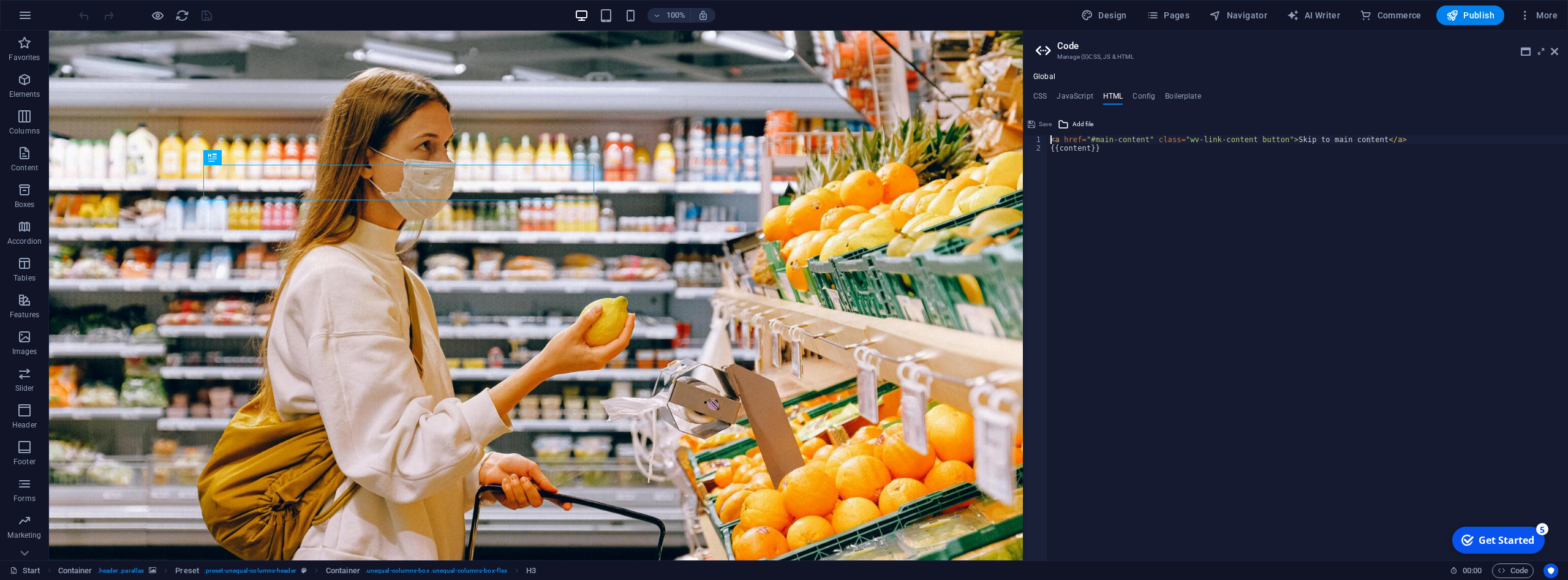
click at [1374, 143] on div "< a href = "#main-content" class = "wv-link-content button" > Skip to main cont…" at bounding box center [1309, 356] width 520 height 442
click at [1386, 141] on div "< a href = "#main-content" class = "wv-link-content button" > Skip to main cont…" at bounding box center [1309, 356] width 520 height 442
paste textarea
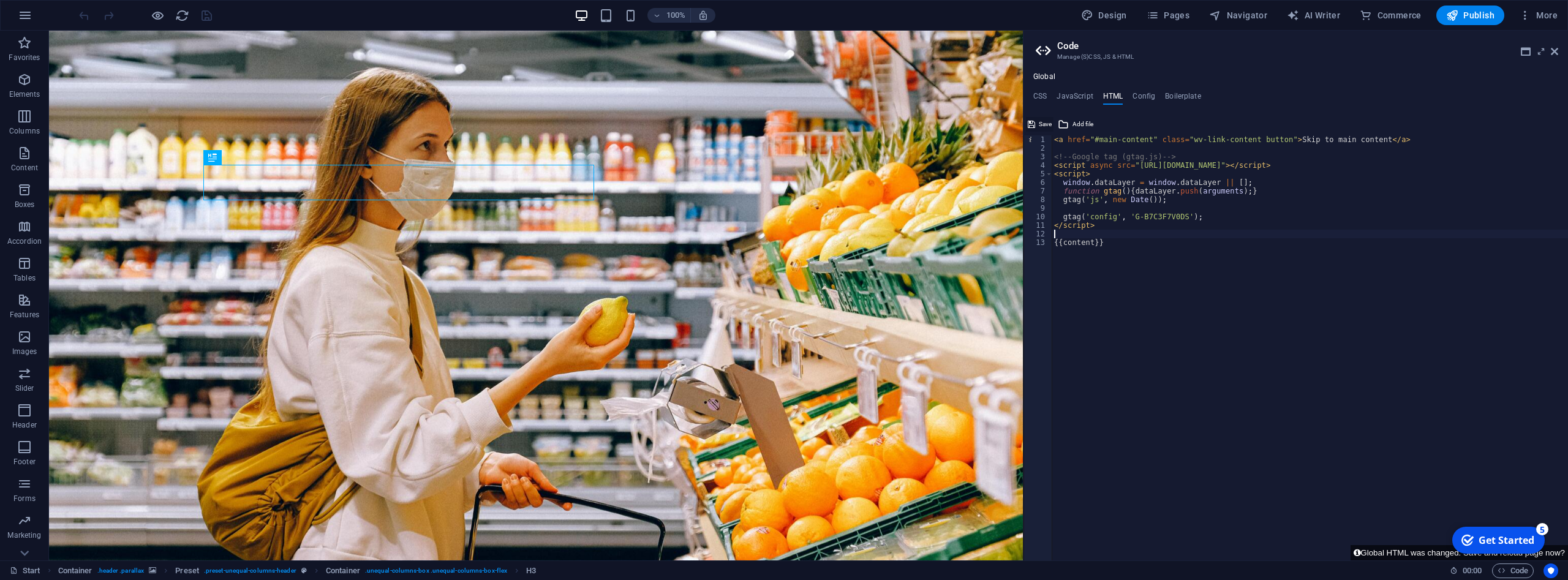
click at [1044, 124] on span "Save" at bounding box center [1045, 124] width 13 height 14
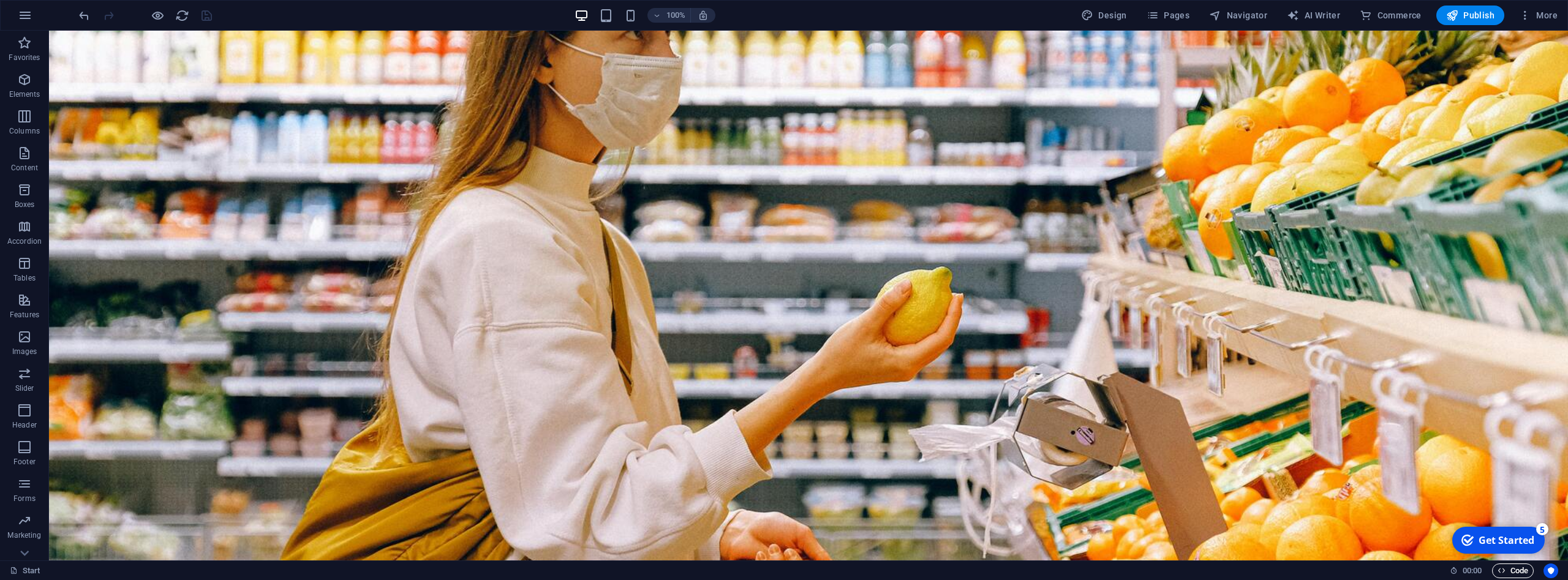
click at [1521, 566] on span "Code" at bounding box center [1513, 570] width 31 height 14
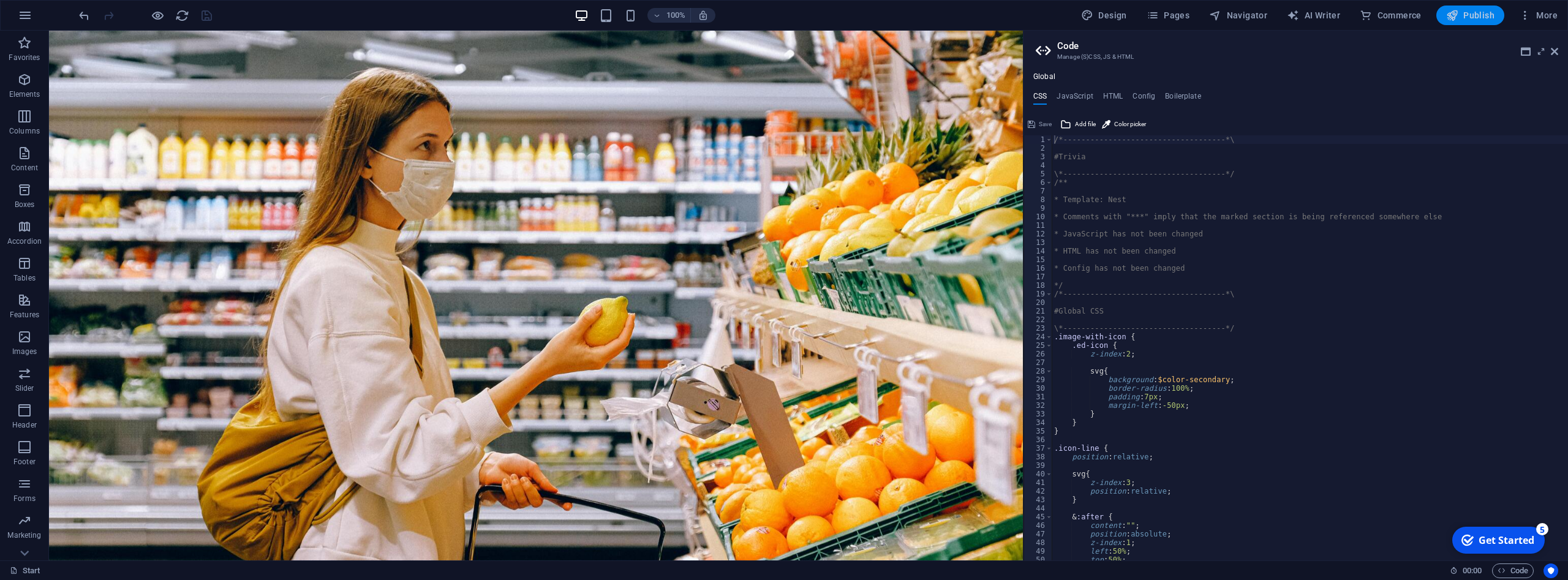
click at [1468, 12] on span "Publish" at bounding box center [1470, 14] width 48 height 13
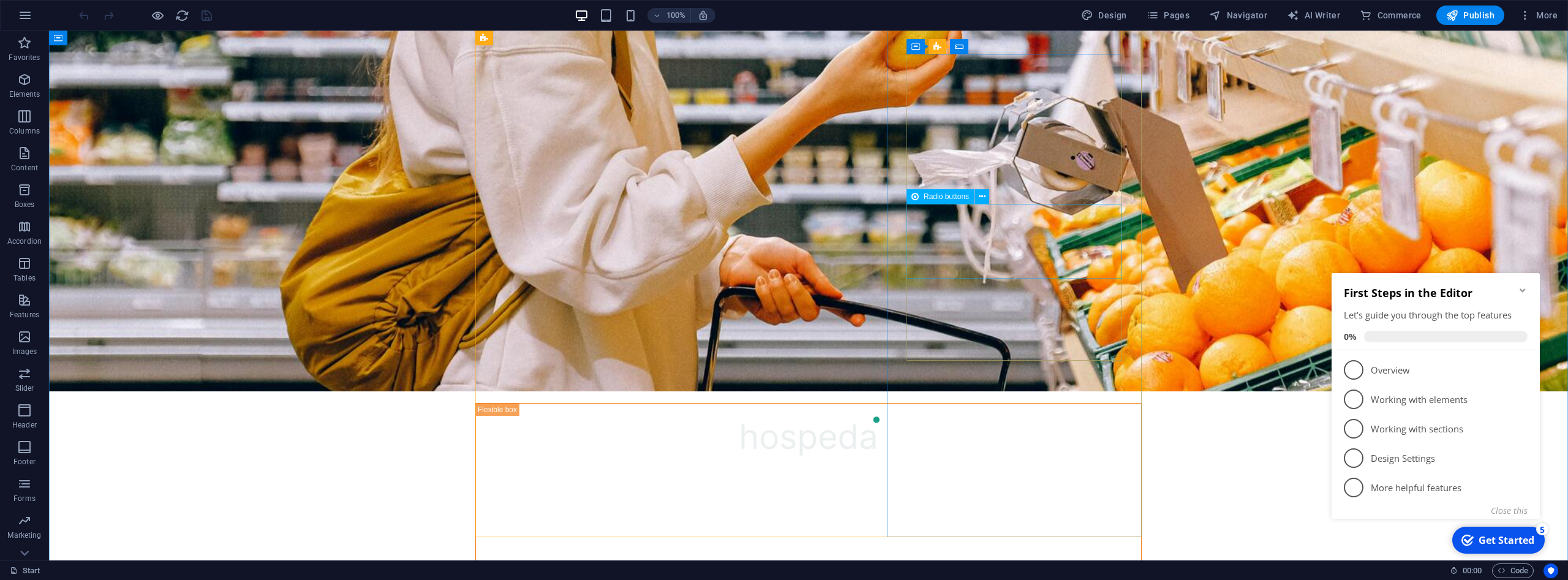
scroll to position [125, 0]
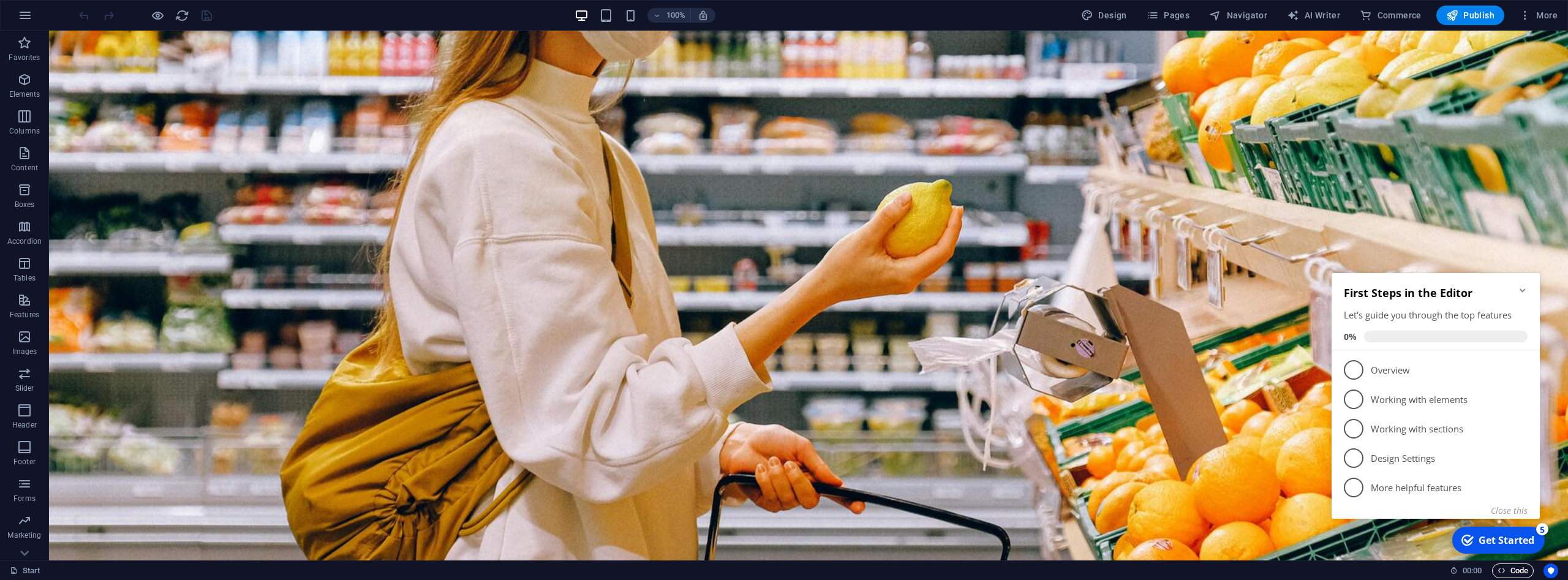
click at [1495, 568] on button "Code" at bounding box center [1513, 570] width 42 height 14
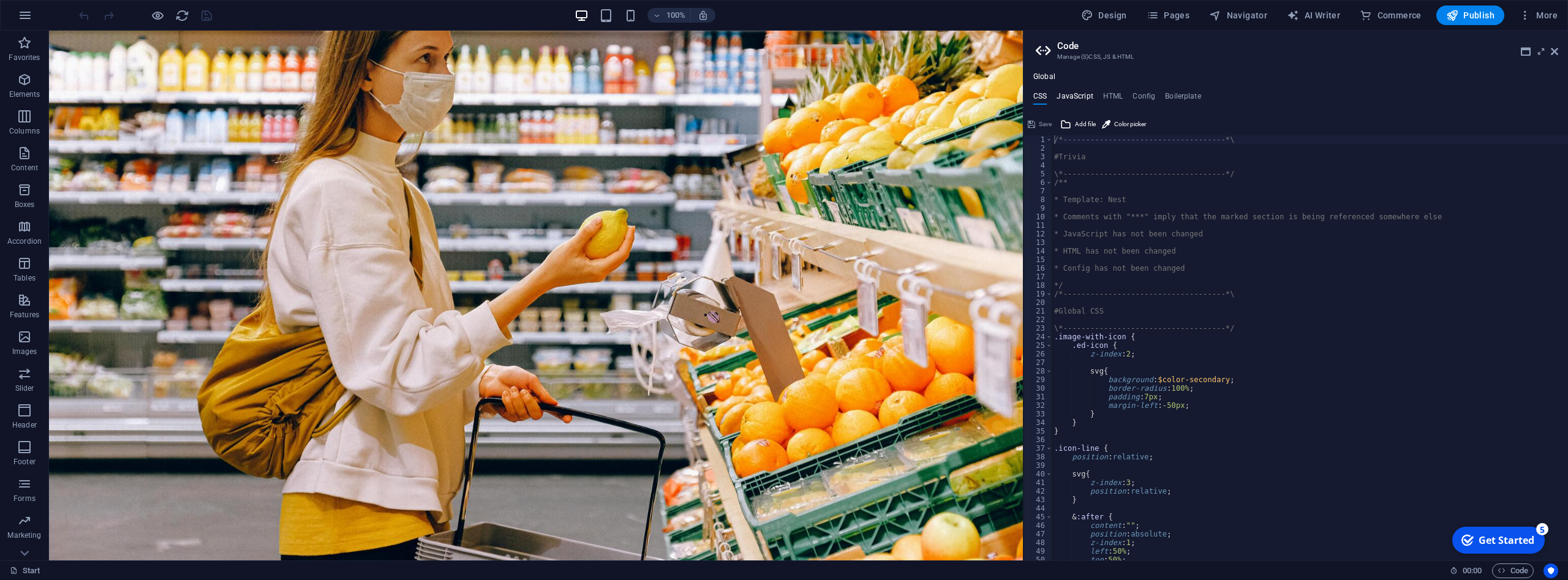
click at [1077, 96] on h4 "JavaScript" at bounding box center [1074, 99] width 36 height 14
type textarea "/* JS for preset "Filter gallery" */"
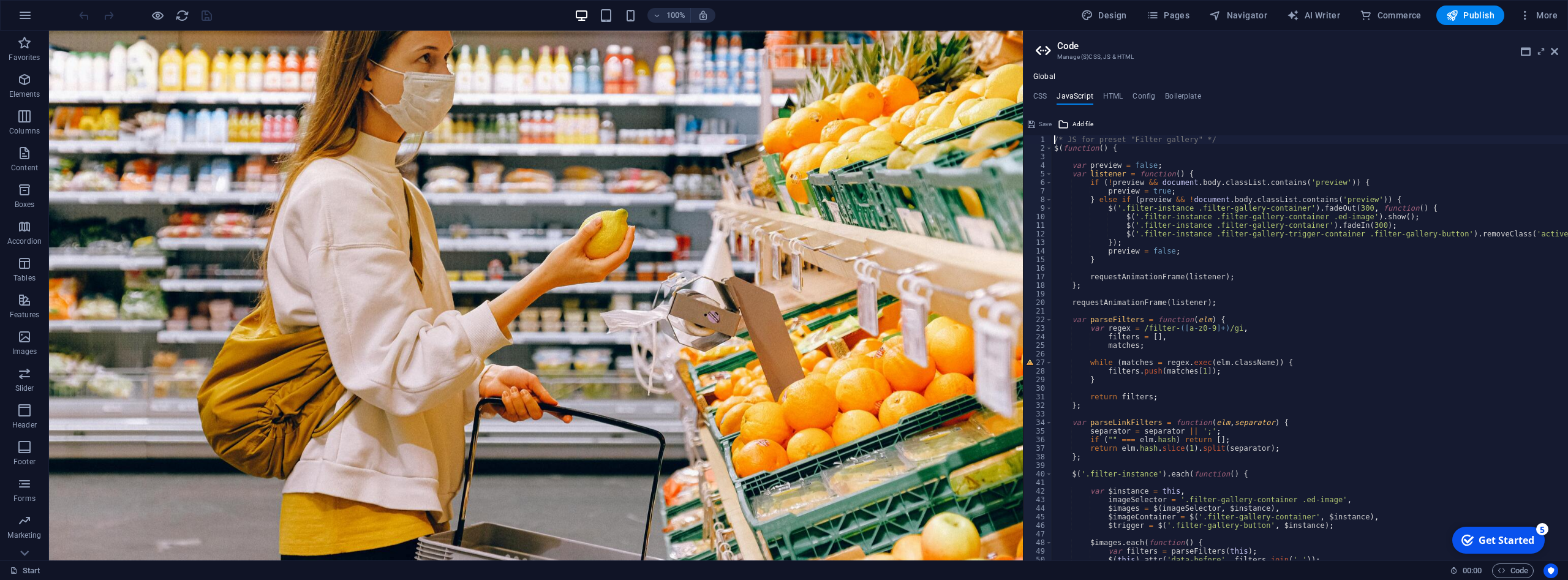
scroll to position [0, 0]
